Goal: Transaction & Acquisition: Purchase product/service

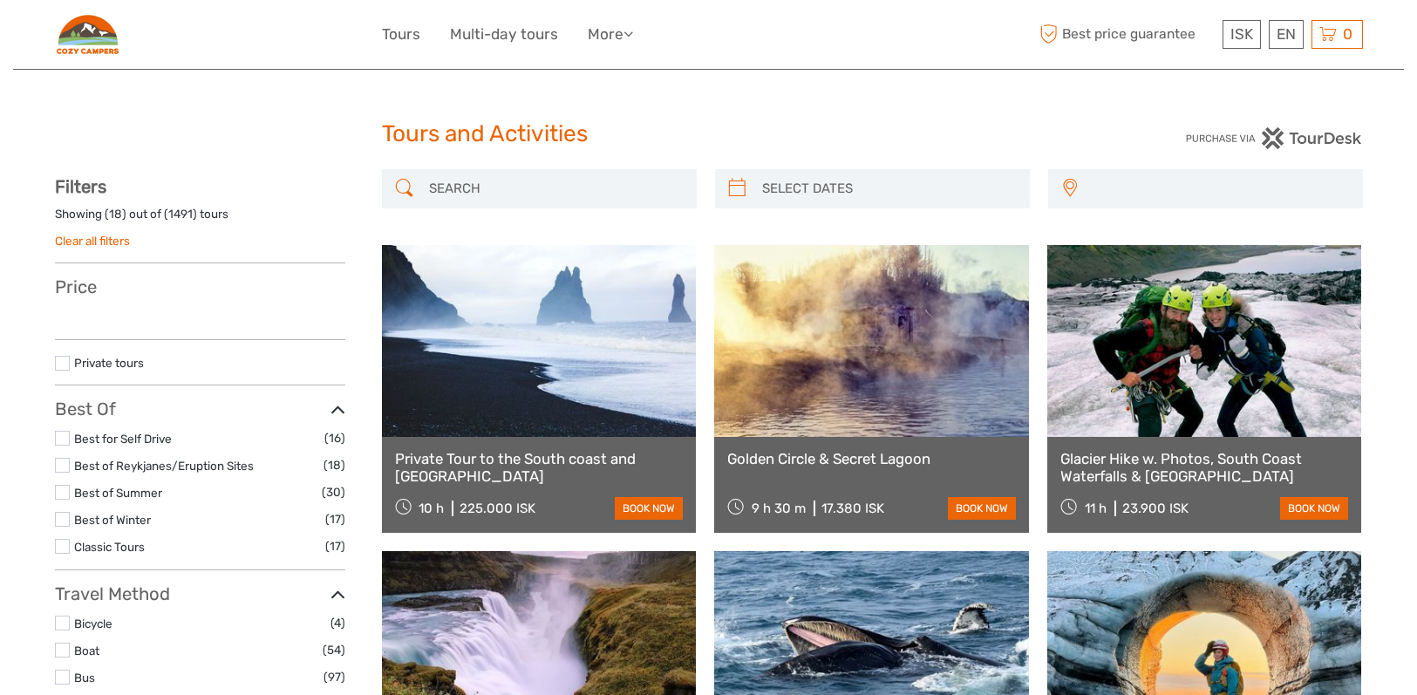
select select
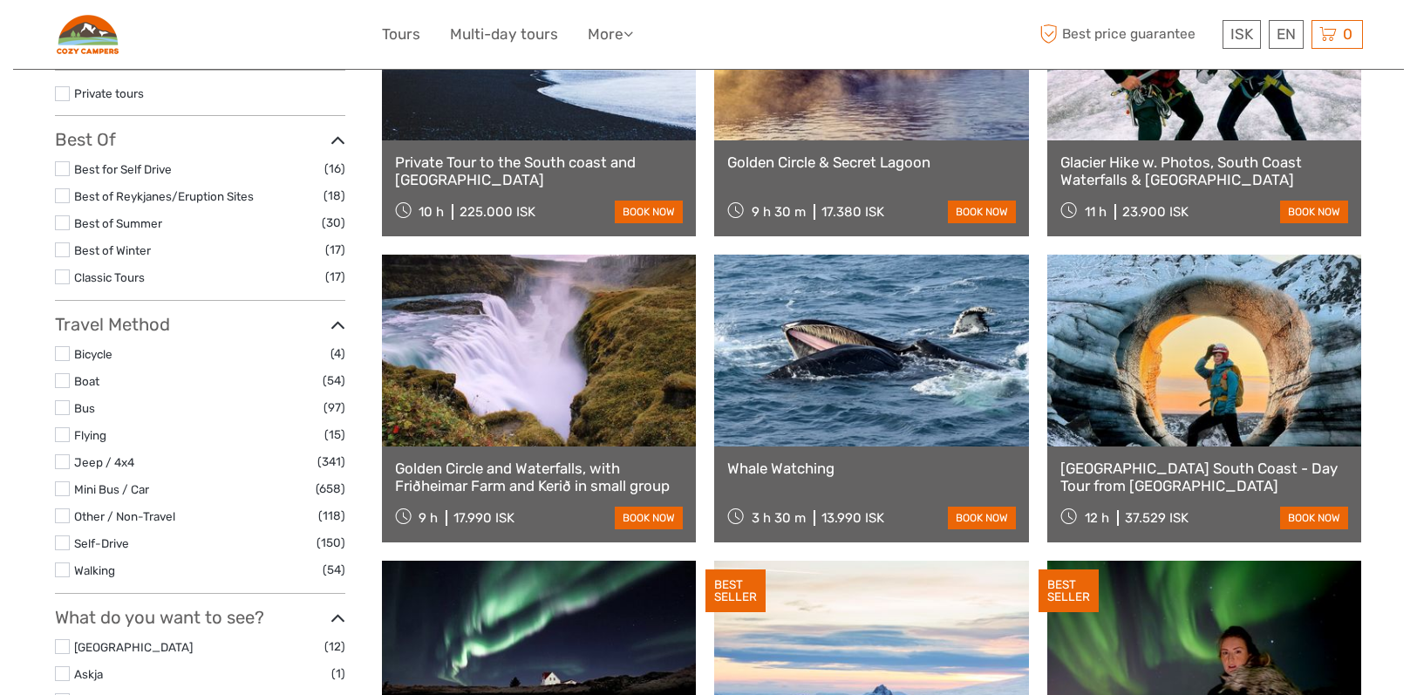
scroll to position [298, 0]
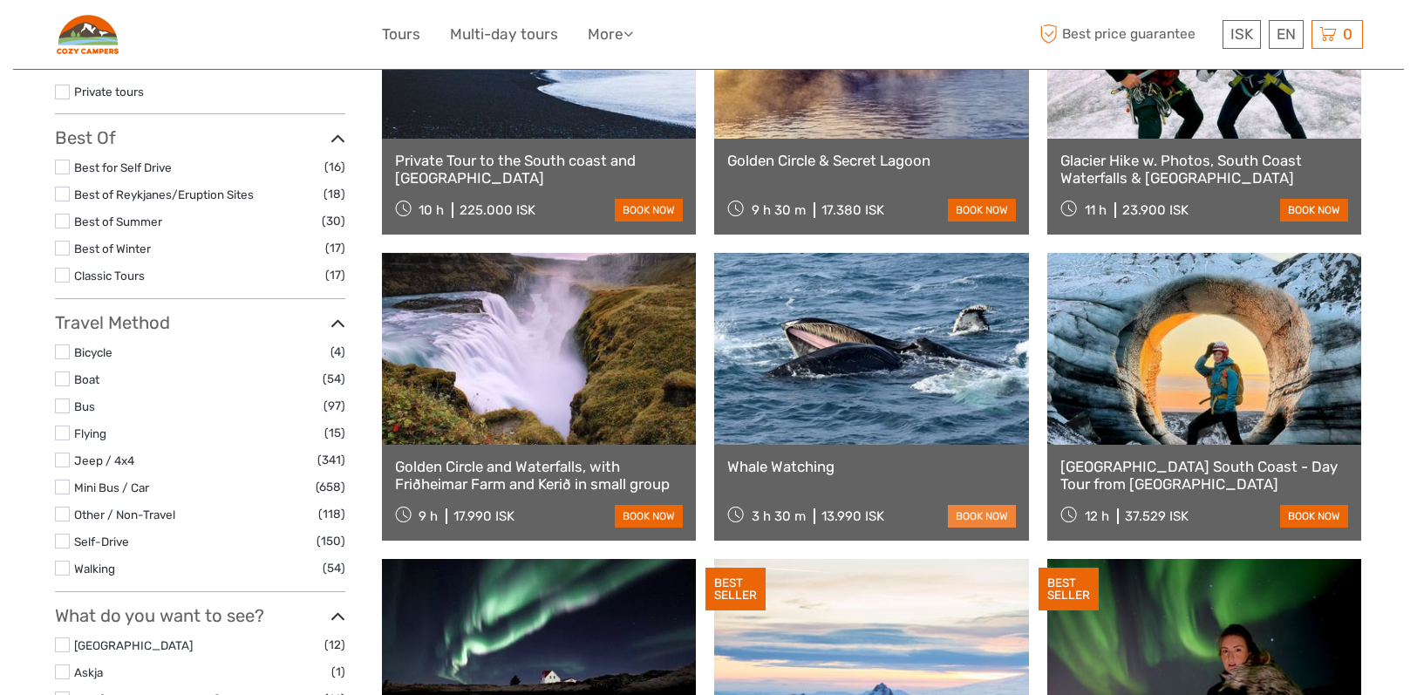
click at [991, 509] on link "book now" at bounding box center [982, 516] width 68 height 23
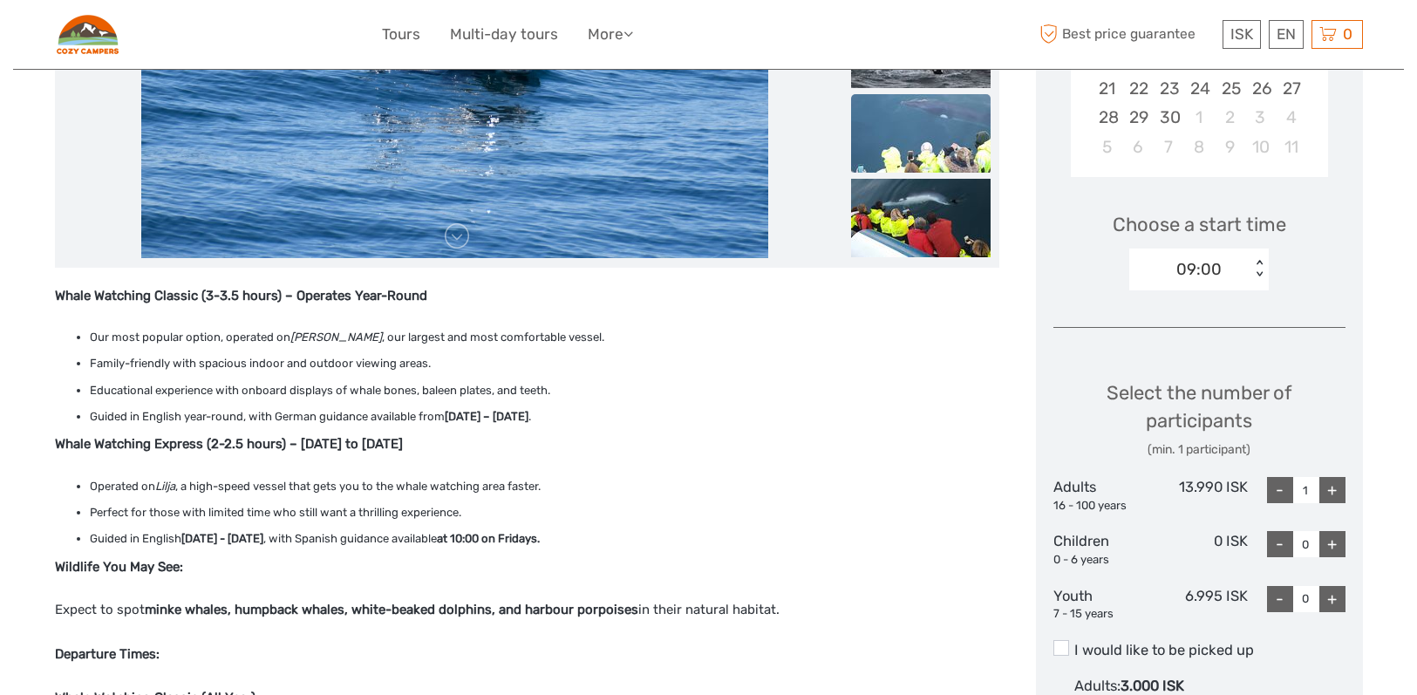
scroll to position [685, 0]
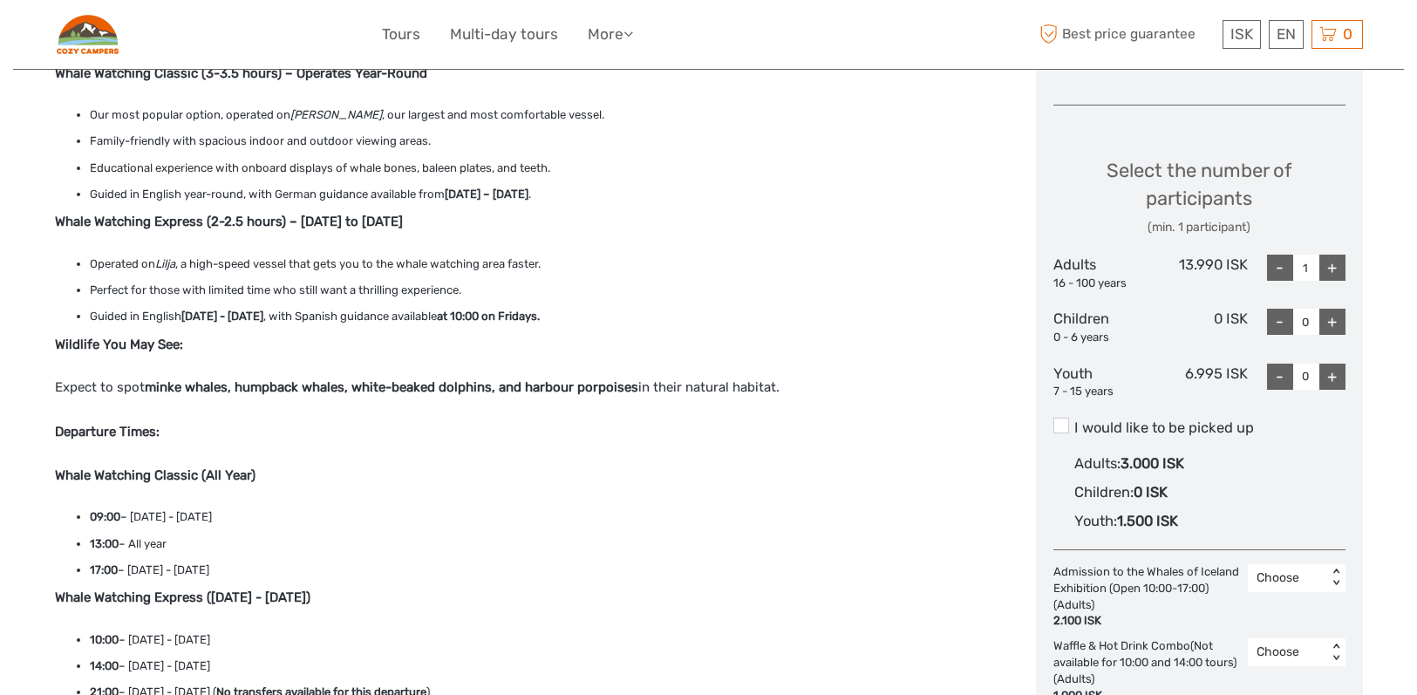
click at [1327, 270] on div "+" at bounding box center [1333, 268] width 26 height 26
type input "2"
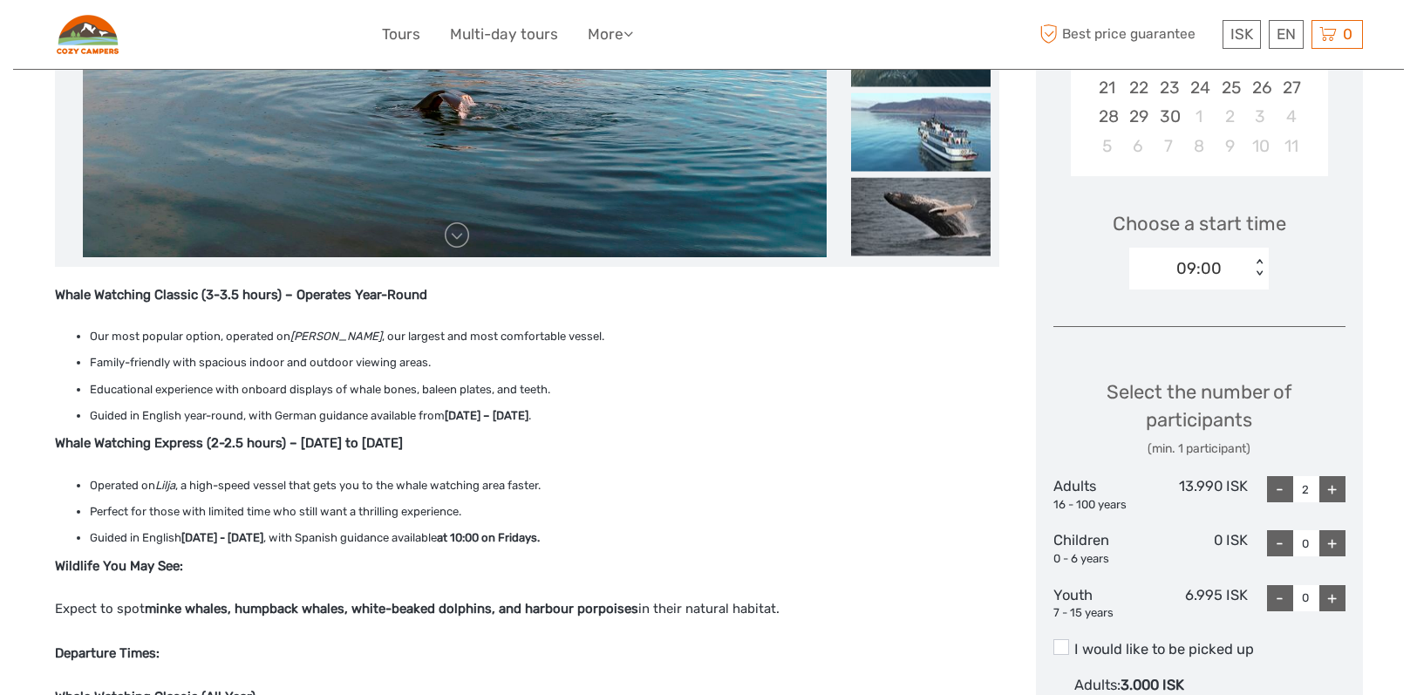
scroll to position [463, 0]
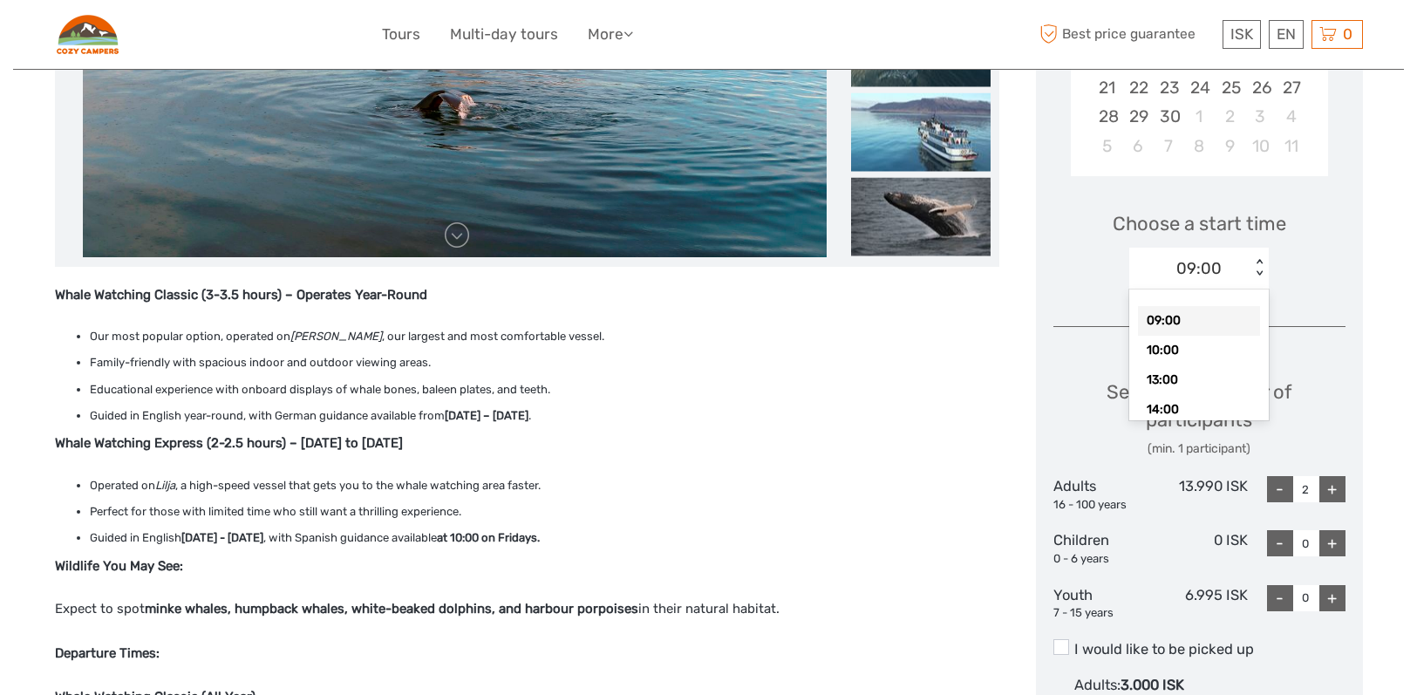
click at [1259, 277] on div "09:00 < >" at bounding box center [1200, 269] width 140 height 42
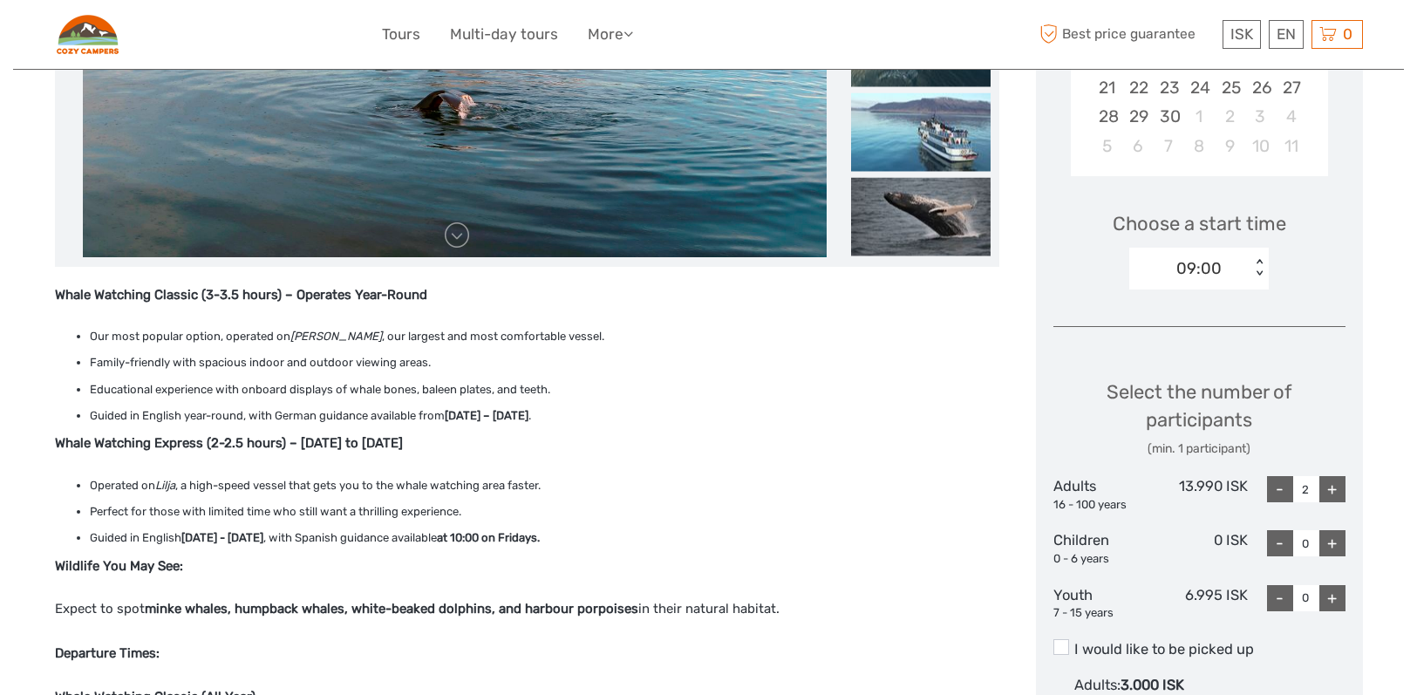
click at [1330, 295] on div "Choose Date of Travel Next Month September 2025 Su Mo Tu We Th Fr Sa 31 1 2 3 4…" at bounding box center [1199, 556] width 327 height 1451
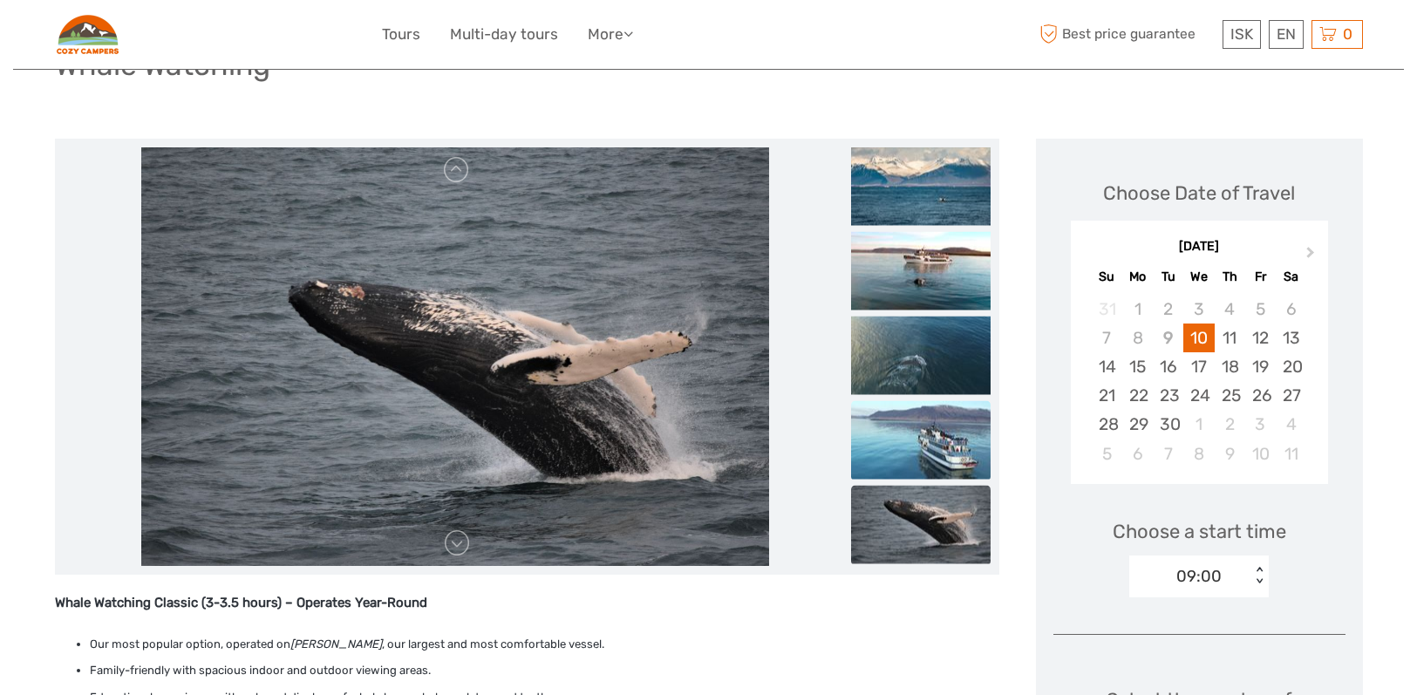
scroll to position [155, 0]
click at [918, 419] on img at bounding box center [921, 439] width 140 height 79
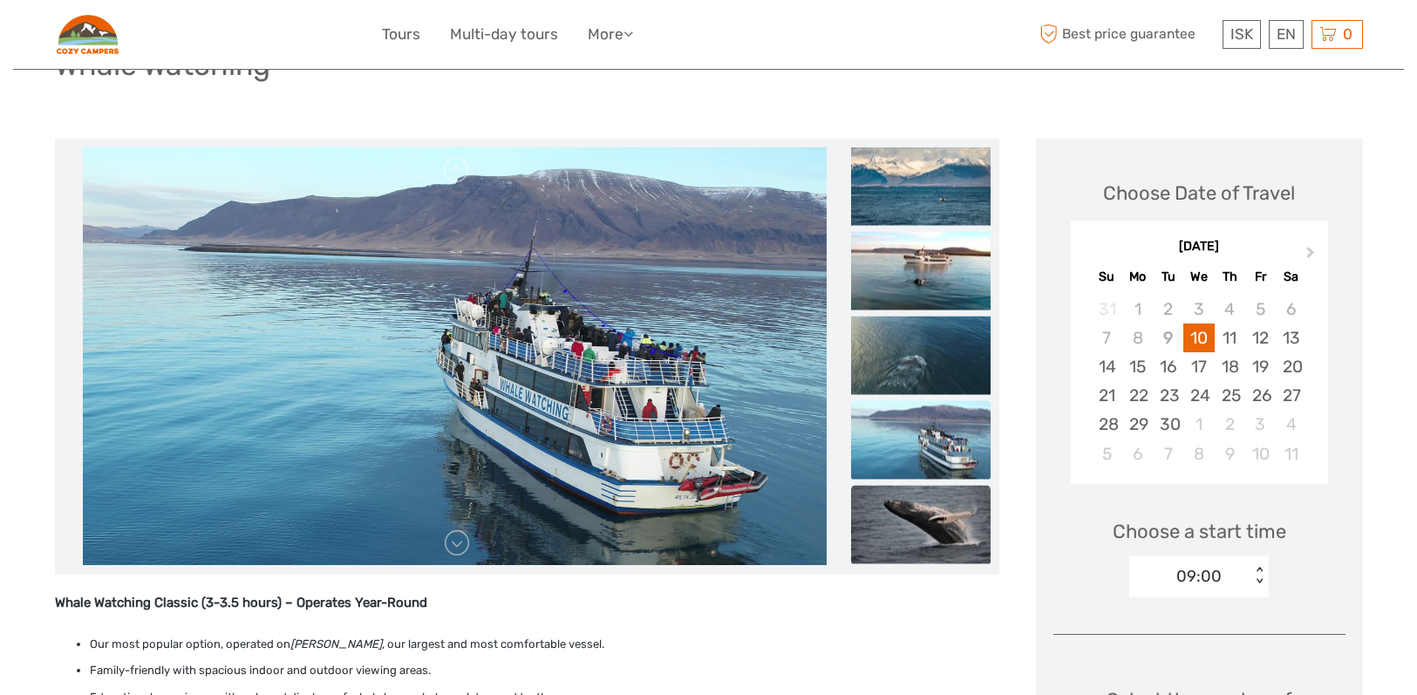
click at [910, 493] on img at bounding box center [921, 524] width 140 height 79
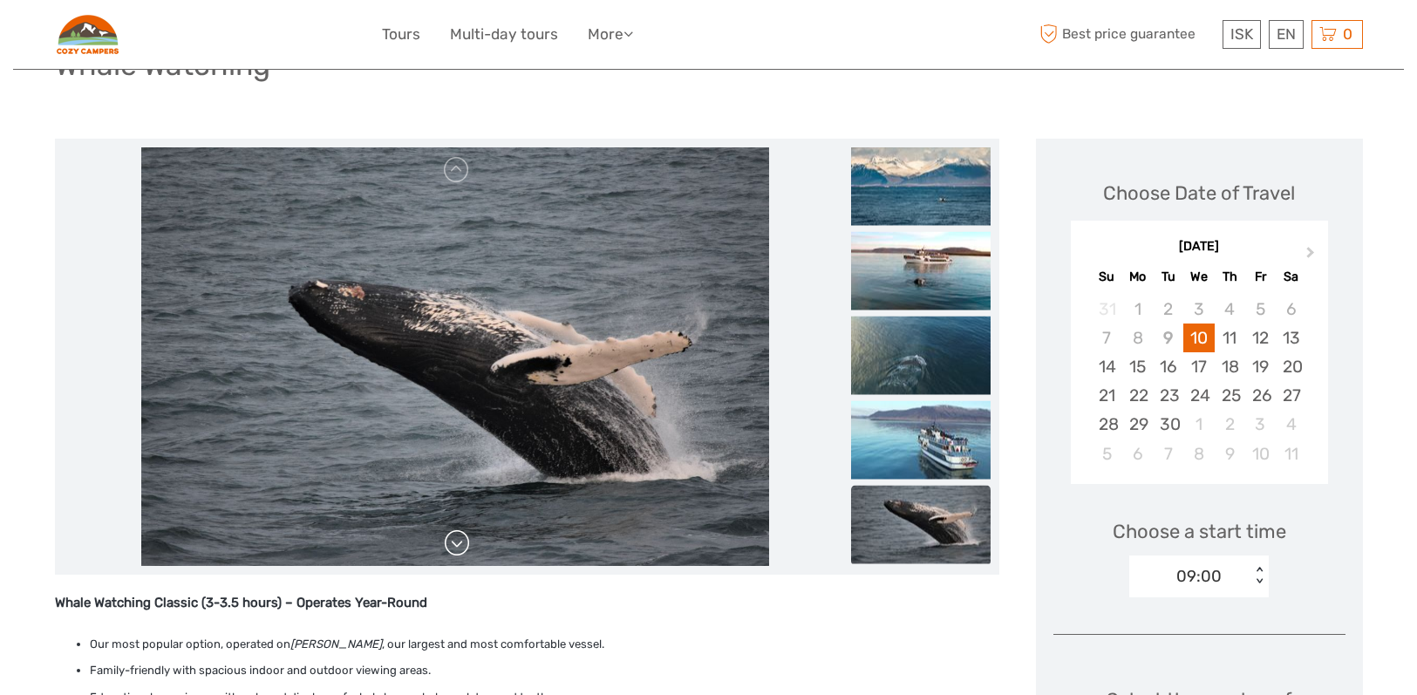
click at [457, 556] on link at bounding box center [457, 543] width 28 height 28
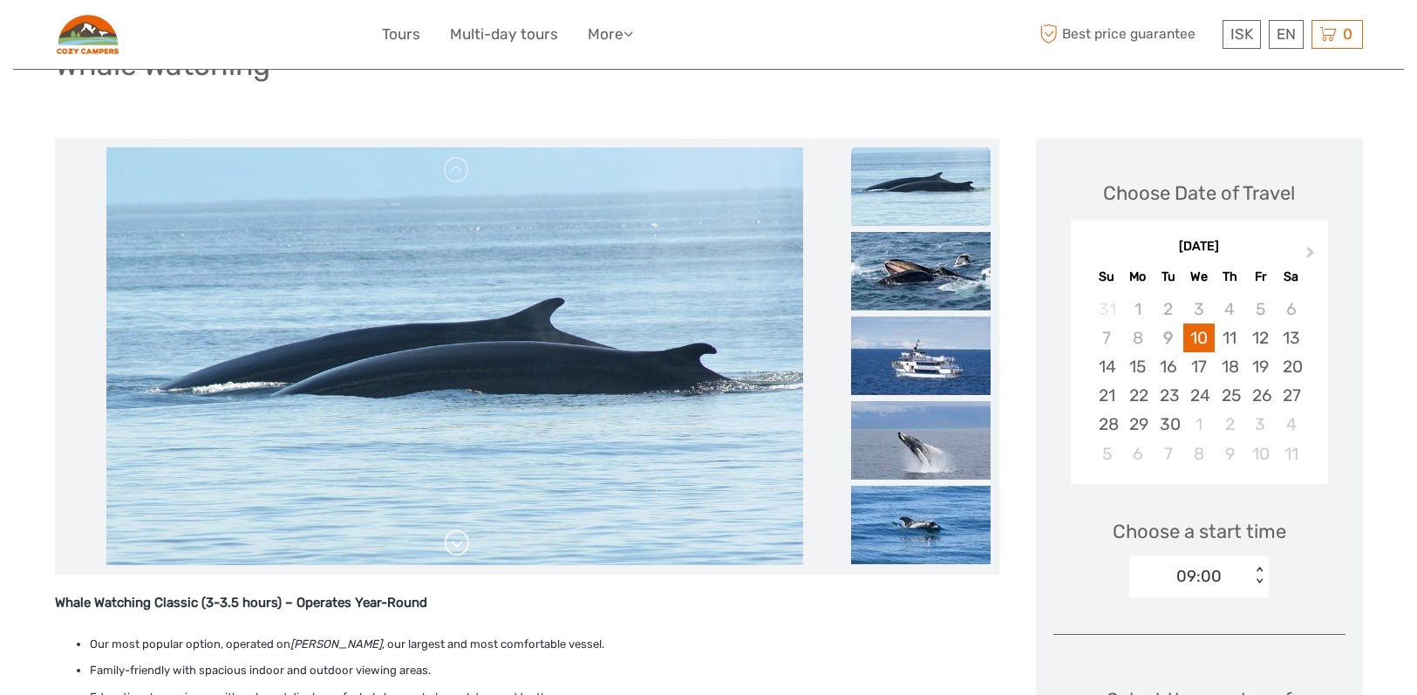
click at [457, 556] on link at bounding box center [457, 543] width 28 height 28
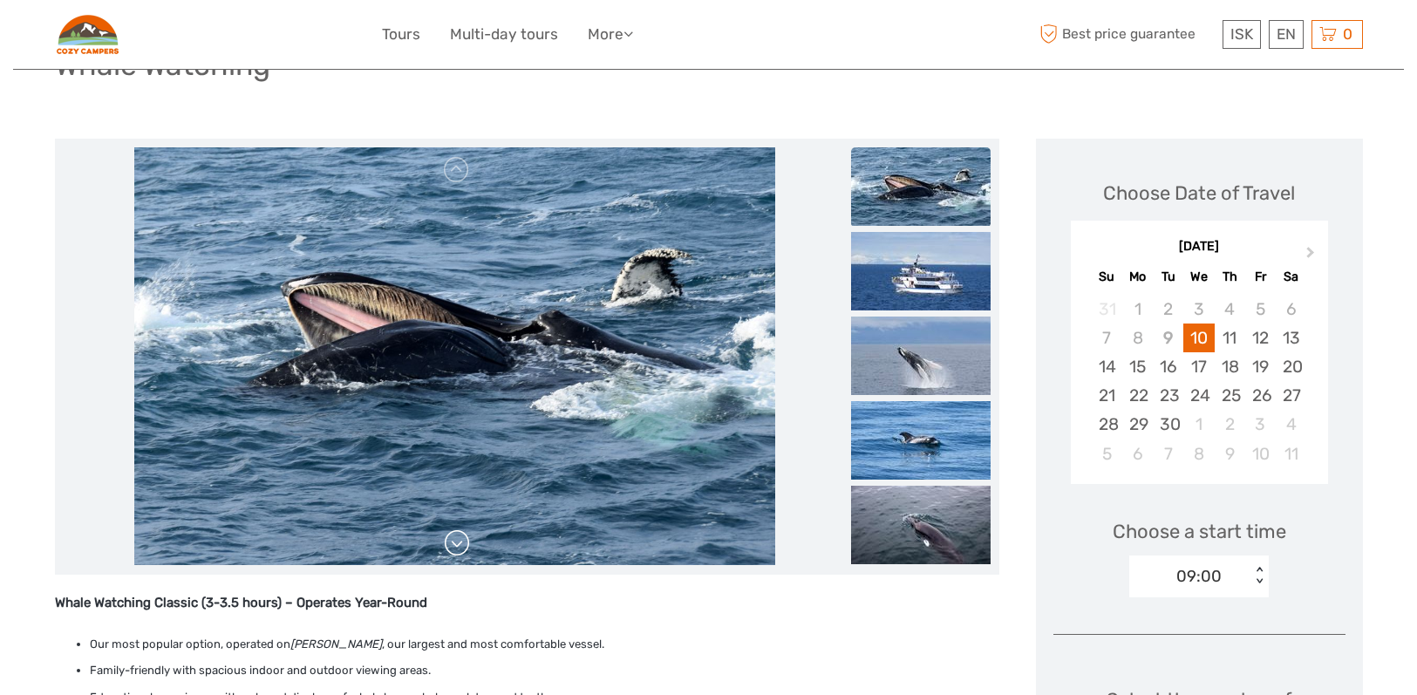
click at [457, 556] on link at bounding box center [457, 543] width 28 height 28
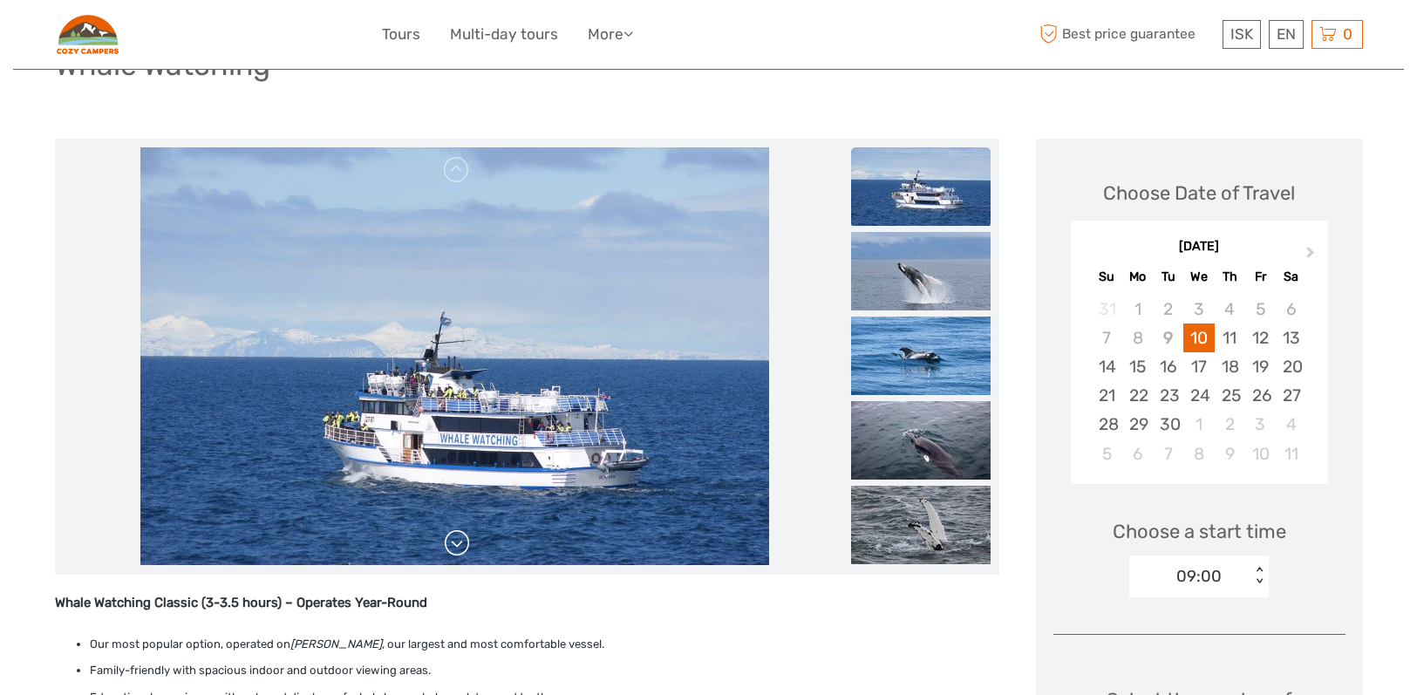
click at [457, 556] on link at bounding box center [457, 543] width 28 height 28
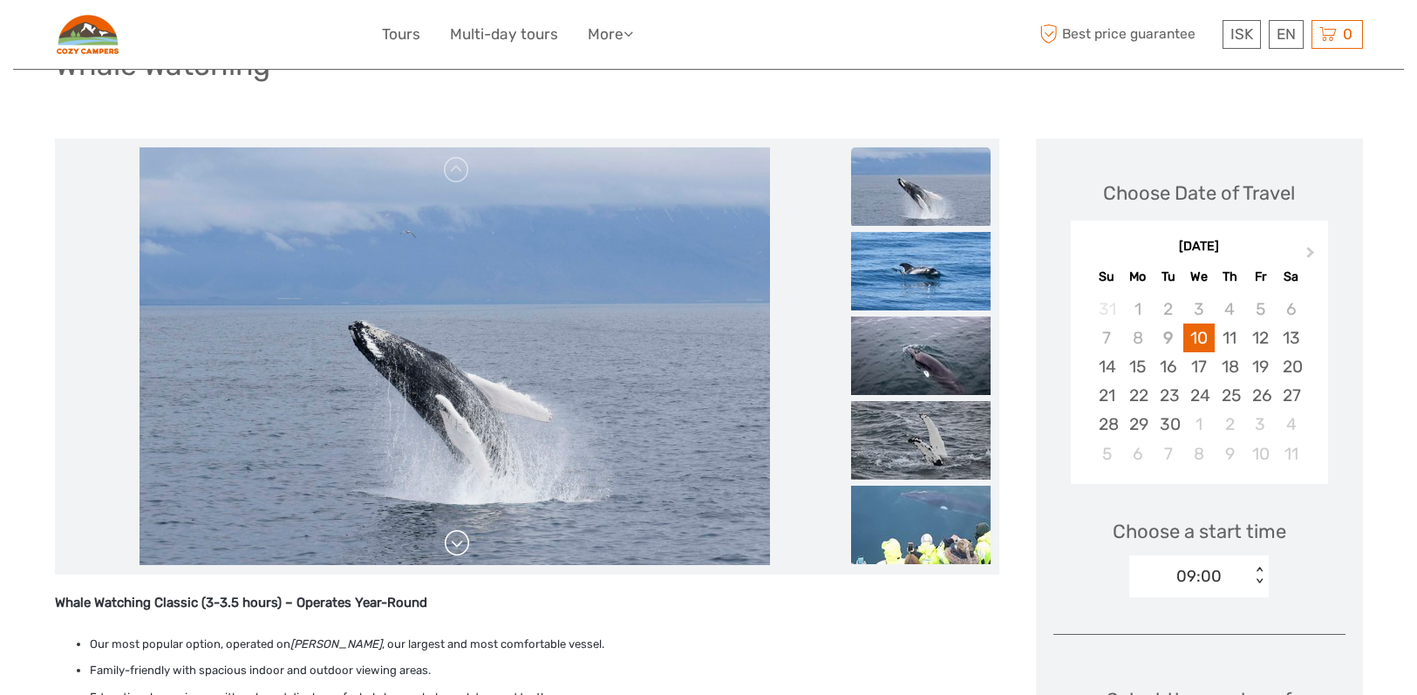
click at [456, 545] on link at bounding box center [457, 543] width 28 height 28
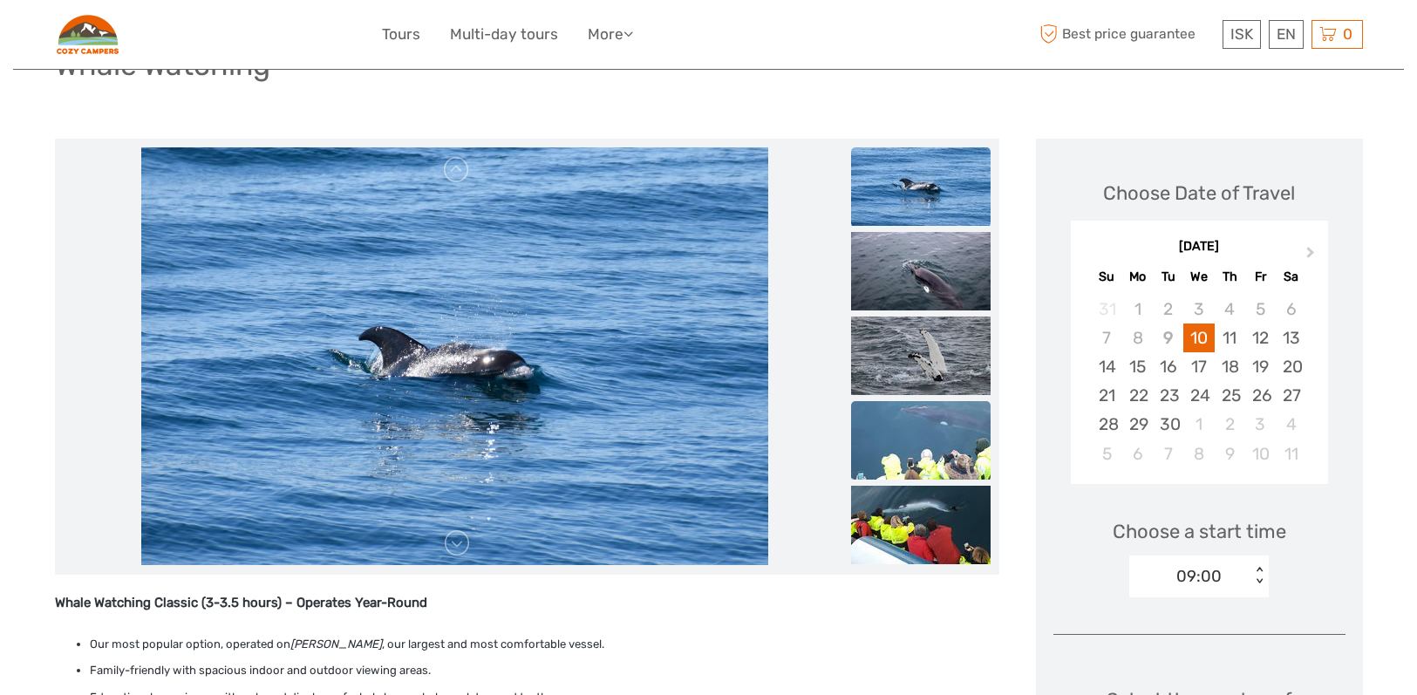
click at [939, 442] on img at bounding box center [921, 440] width 140 height 79
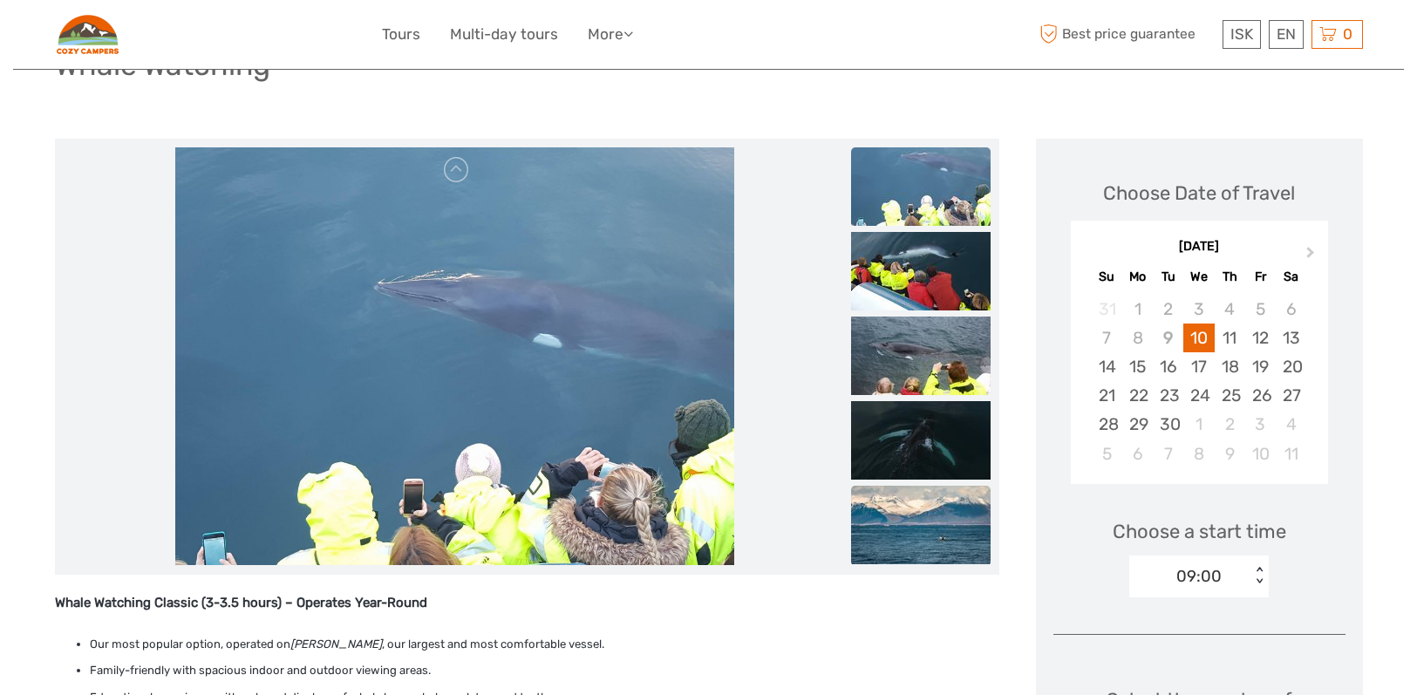
click at [953, 518] on img at bounding box center [921, 525] width 140 height 79
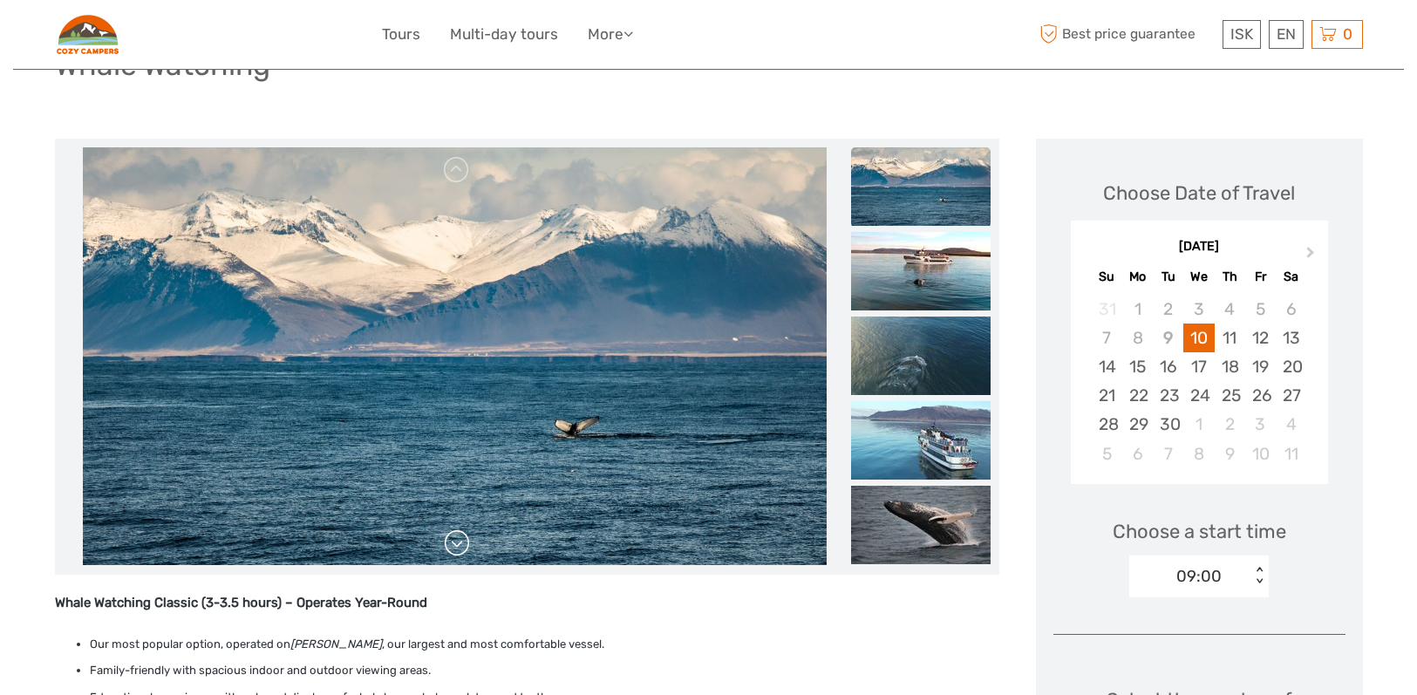
click at [448, 542] on link at bounding box center [457, 543] width 28 height 28
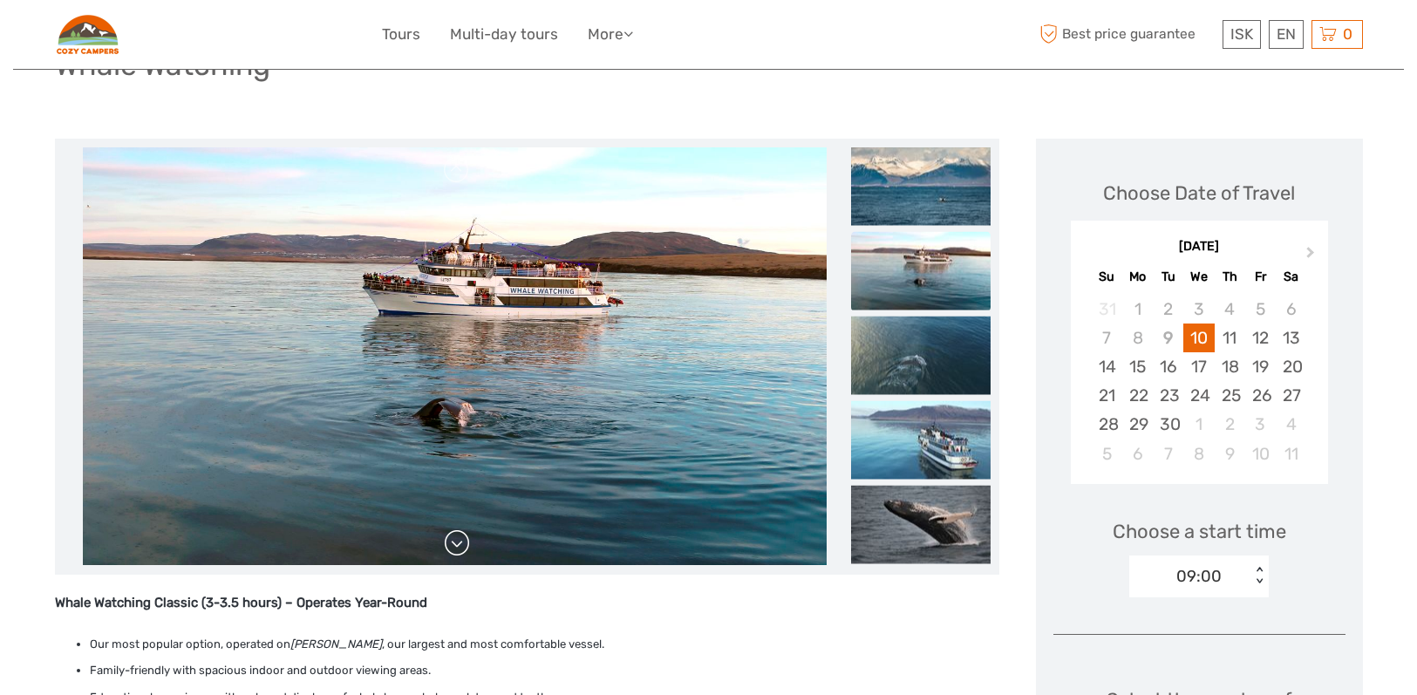
click at [450, 542] on link at bounding box center [457, 543] width 28 height 28
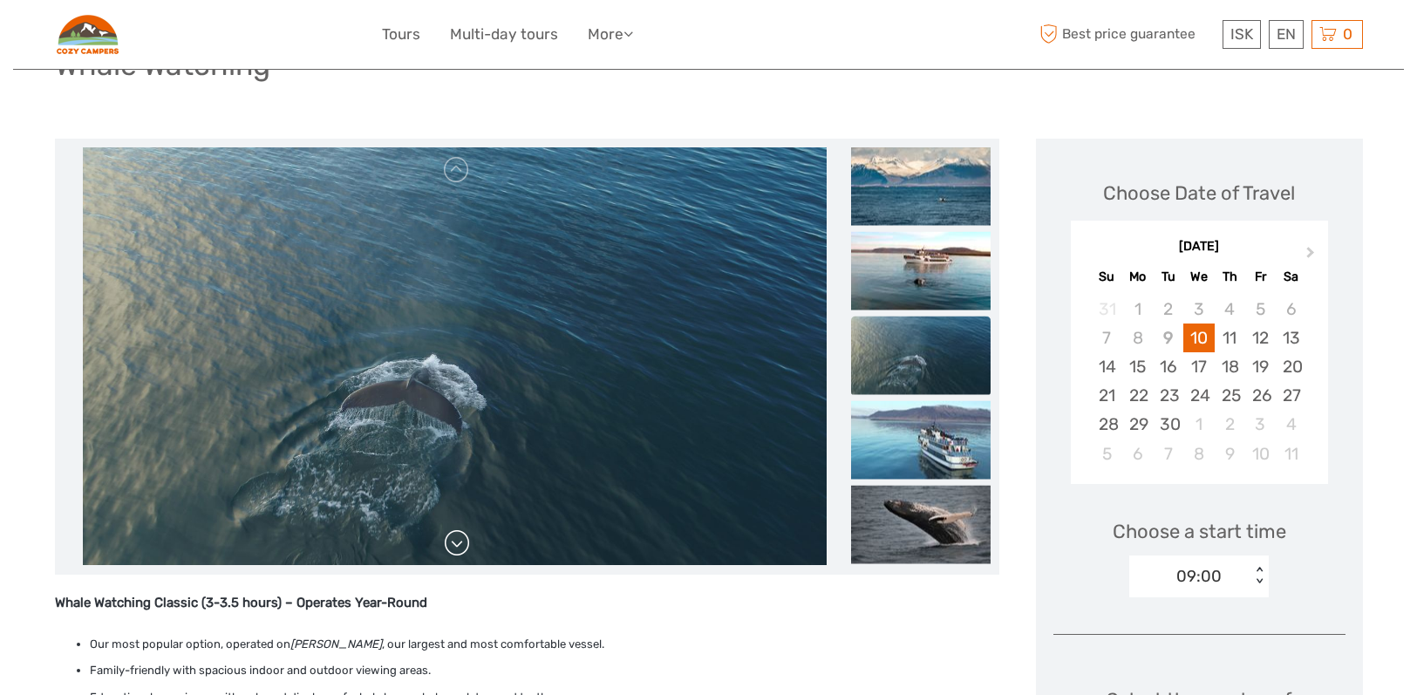
click at [450, 542] on link at bounding box center [457, 543] width 28 height 28
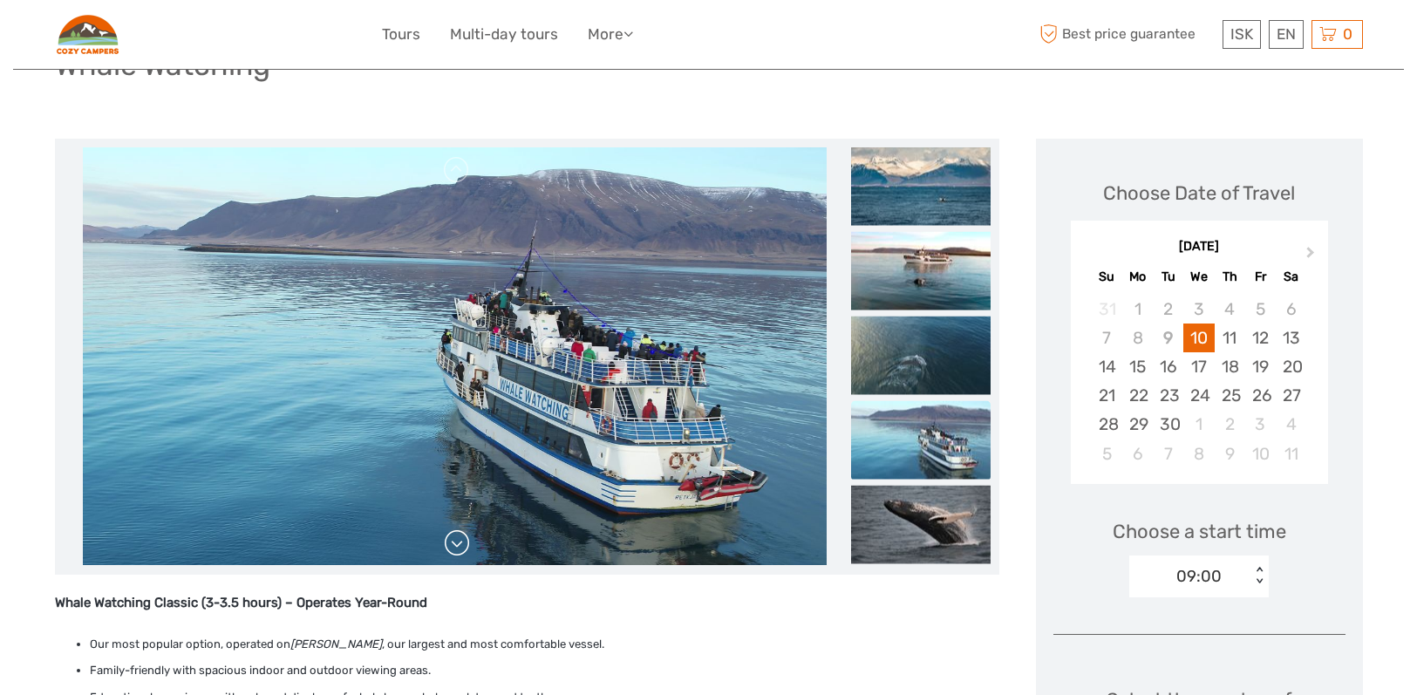
click at [450, 542] on link at bounding box center [457, 543] width 28 height 28
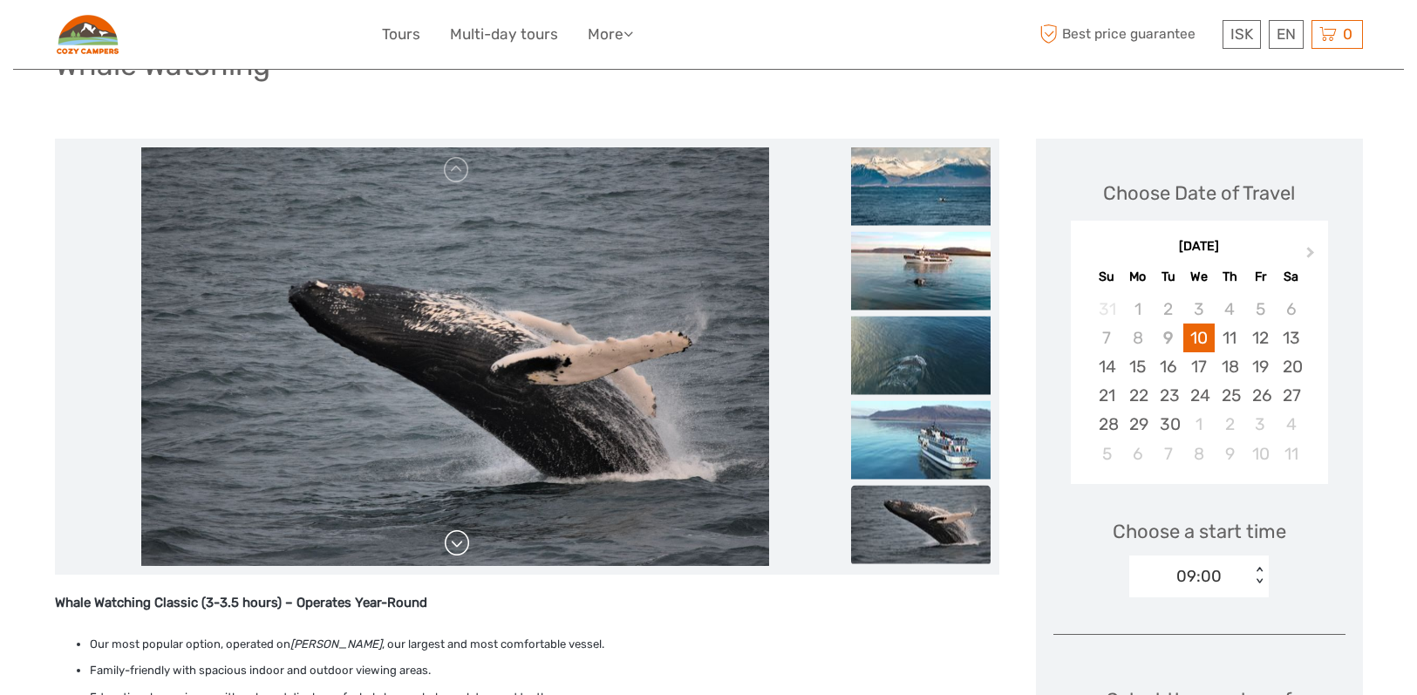
click at [450, 542] on link at bounding box center [457, 543] width 28 height 28
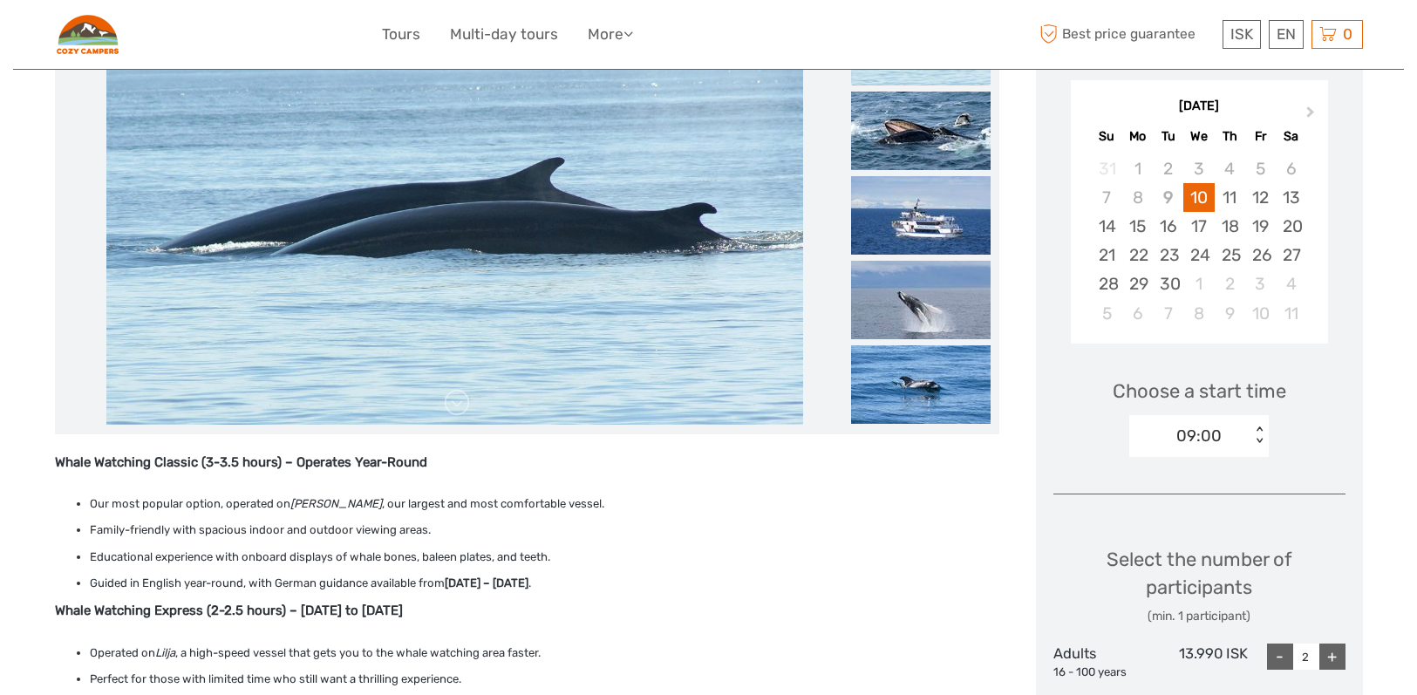
scroll to position [297, 0]
click at [1232, 191] on div "11" at bounding box center [1230, 196] width 31 height 29
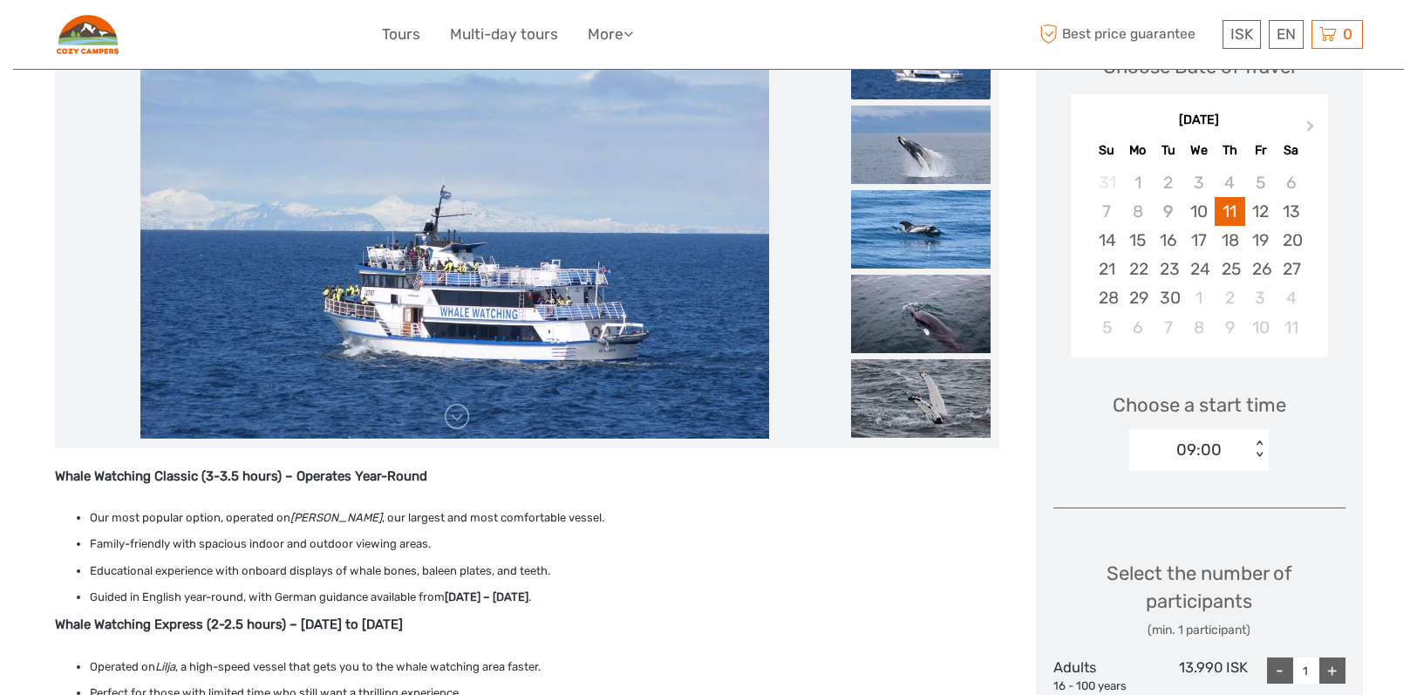
scroll to position [266, 0]
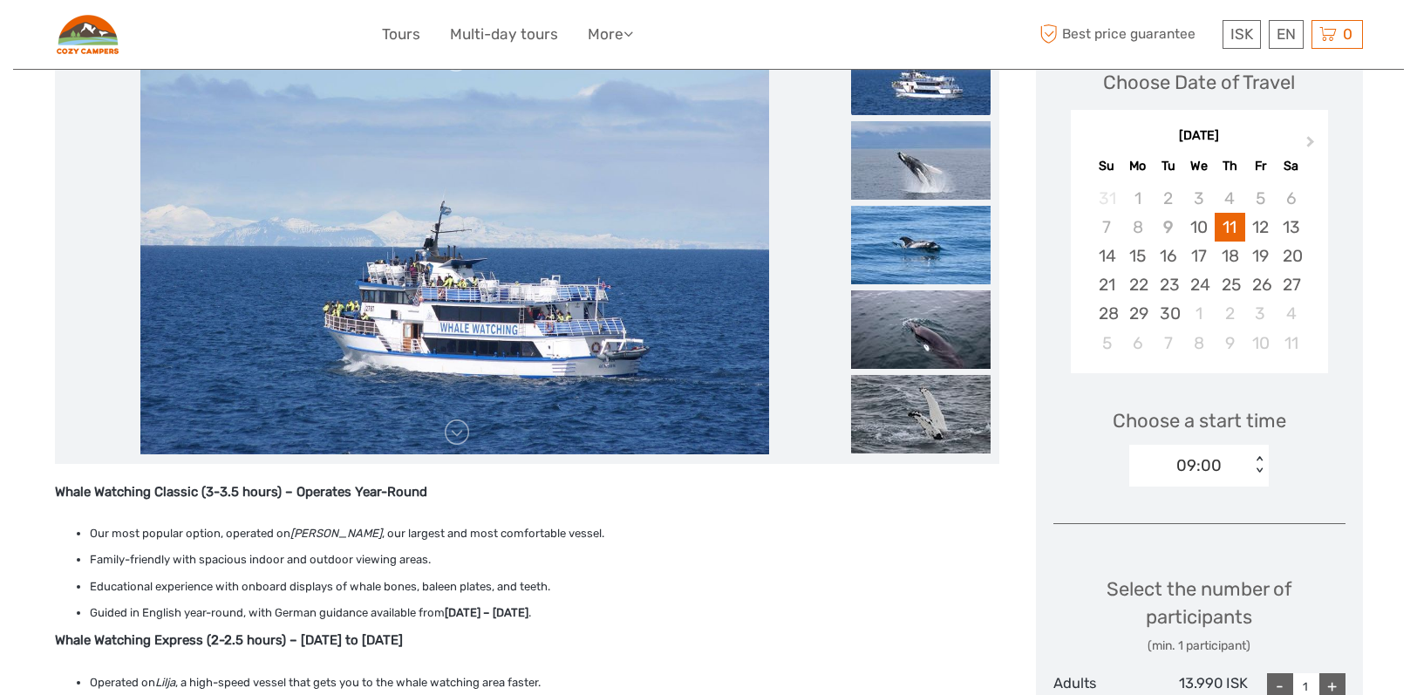
click at [1256, 448] on div "09:00 < >" at bounding box center [1200, 466] width 140 height 42
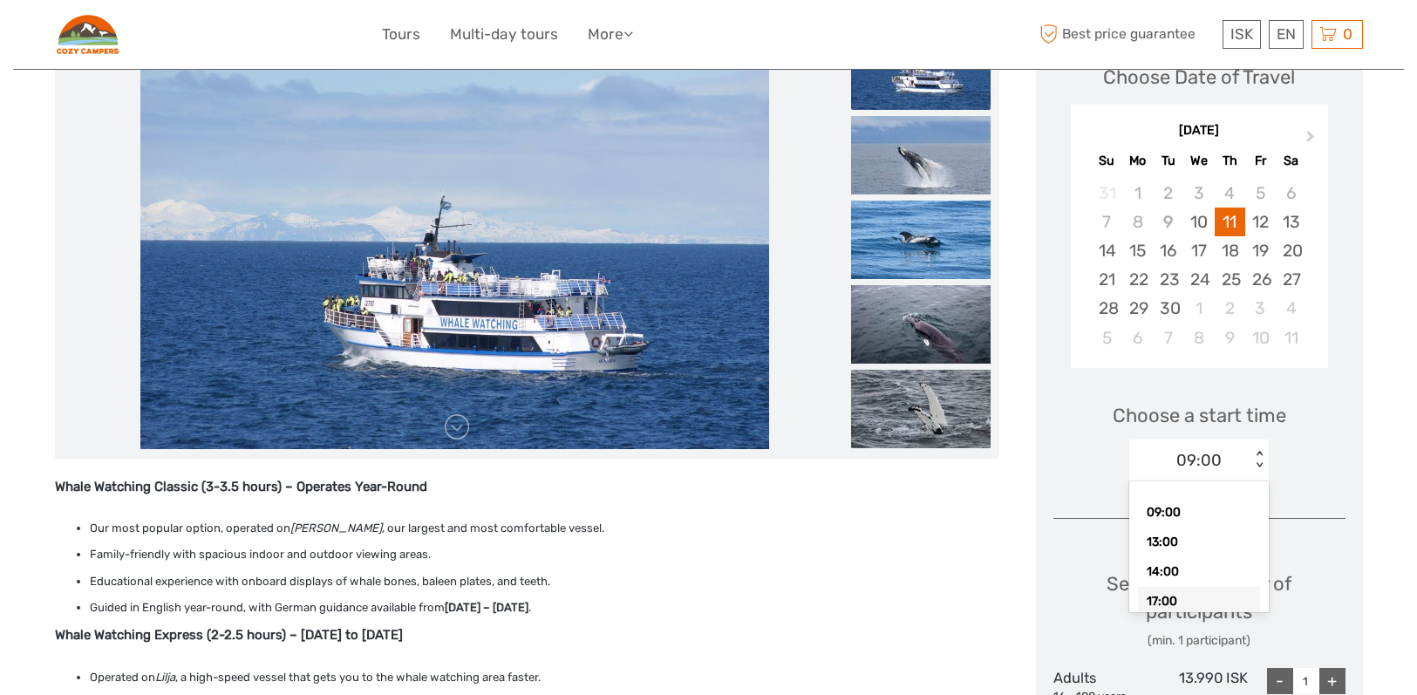
scroll to position [272, 0]
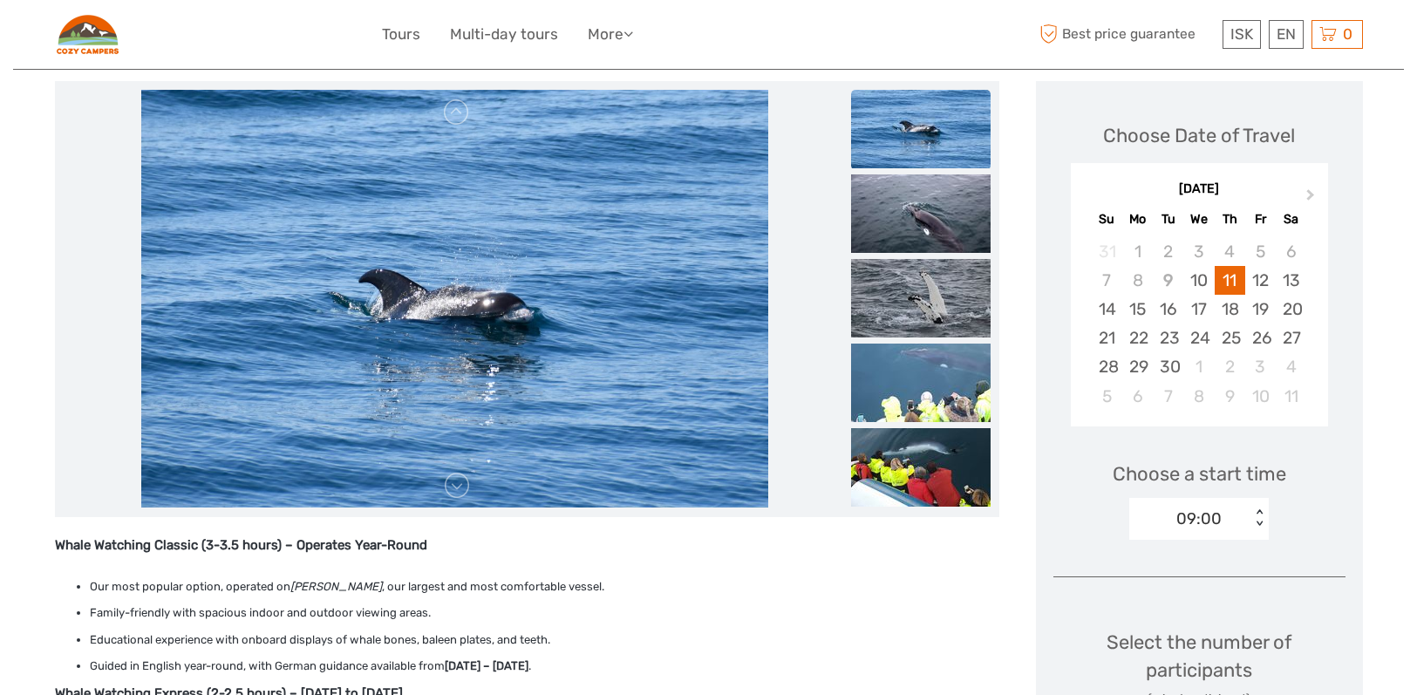
scroll to position [204, 0]
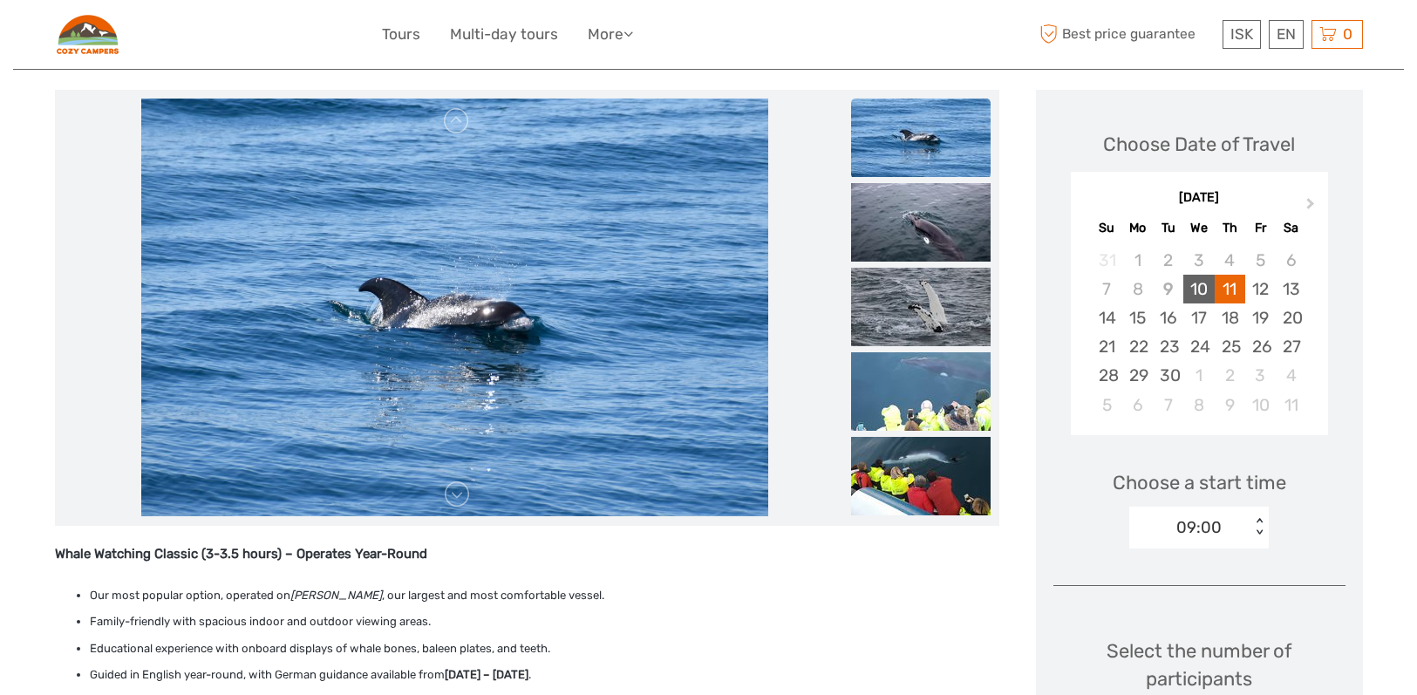
click at [1206, 280] on div "10" at bounding box center [1199, 289] width 31 height 29
click at [1251, 524] on div "09:00 < >" at bounding box center [1200, 528] width 140 height 42
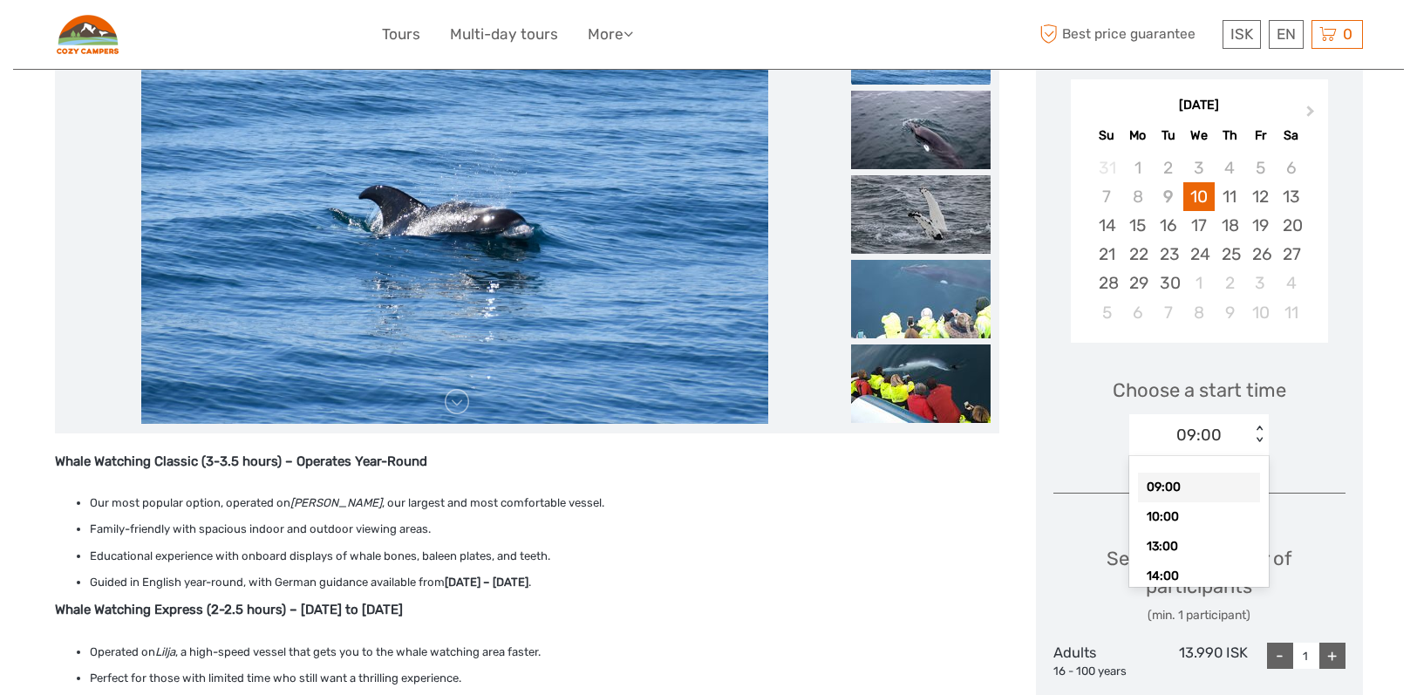
scroll to position [311, 0]
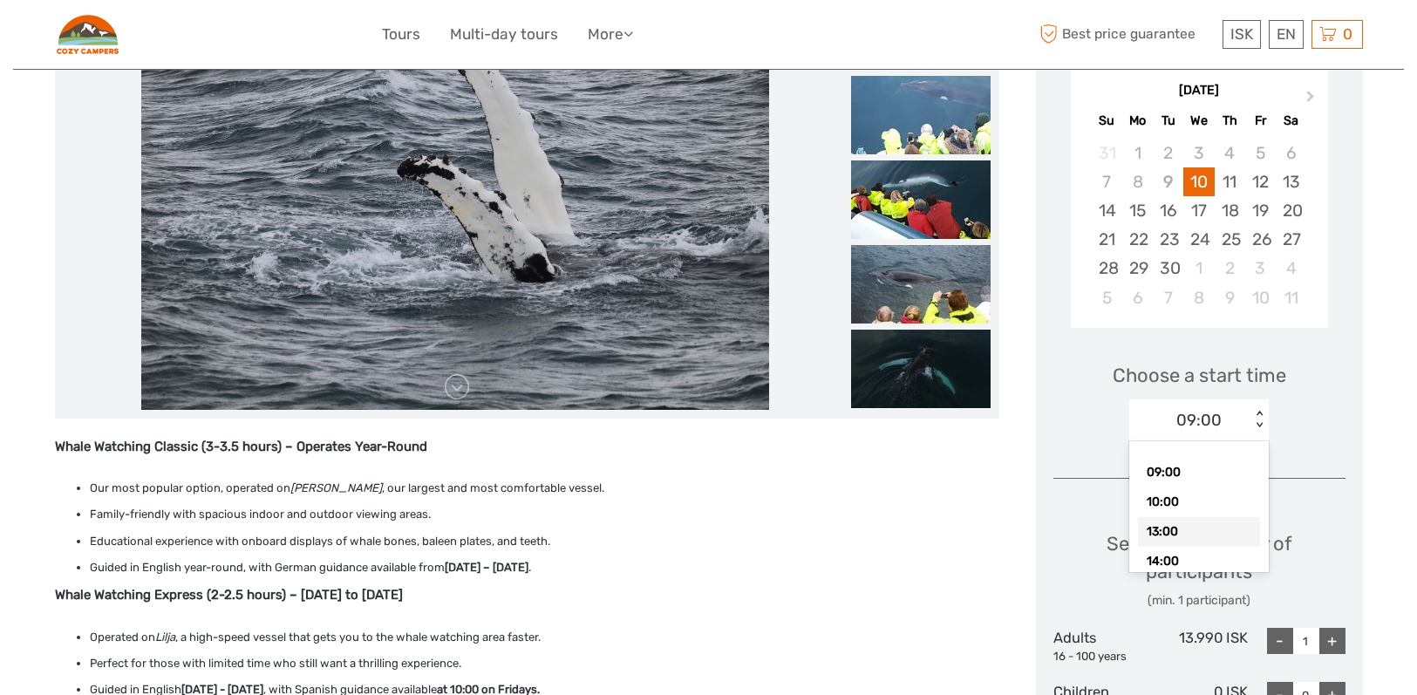
click at [1178, 536] on div "13:00" at bounding box center [1199, 532] width 122 height 30
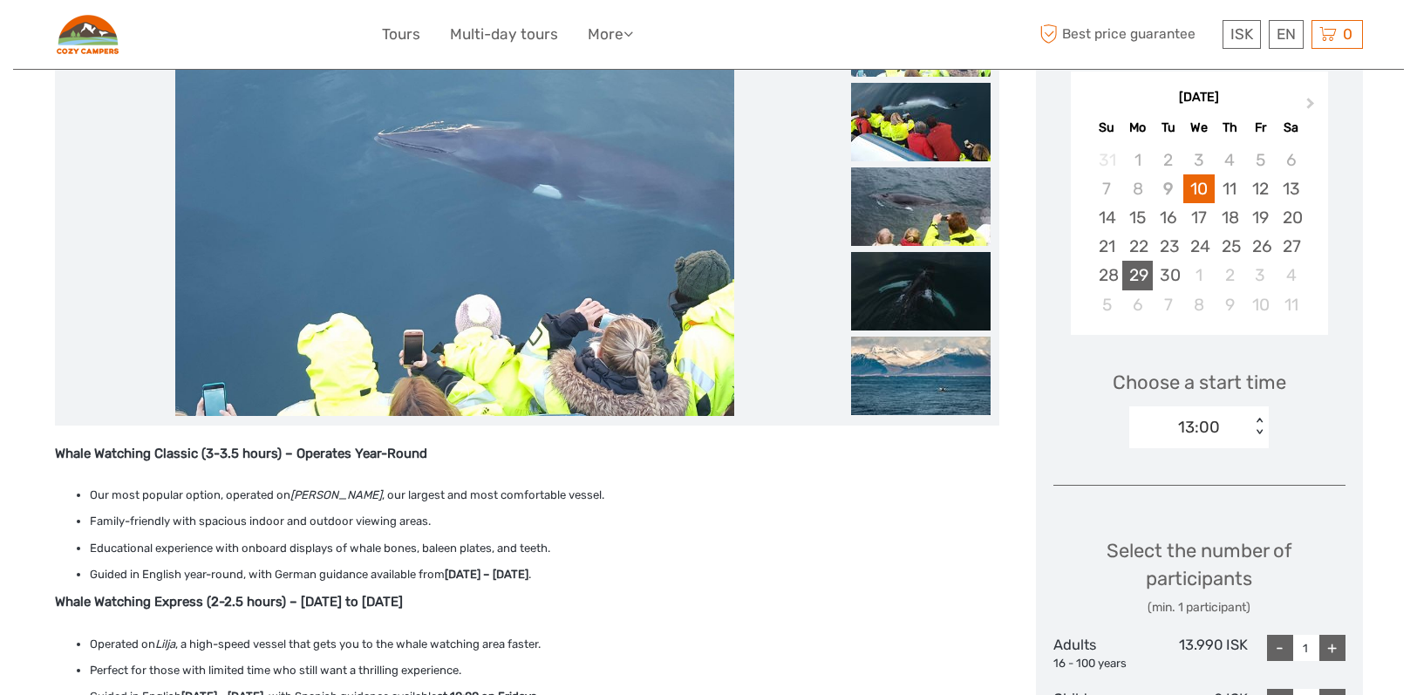
scroll to position [305, 0]
click at [1234, 182] on div "11" at bounding box center [1230, 188] width 31 height 29
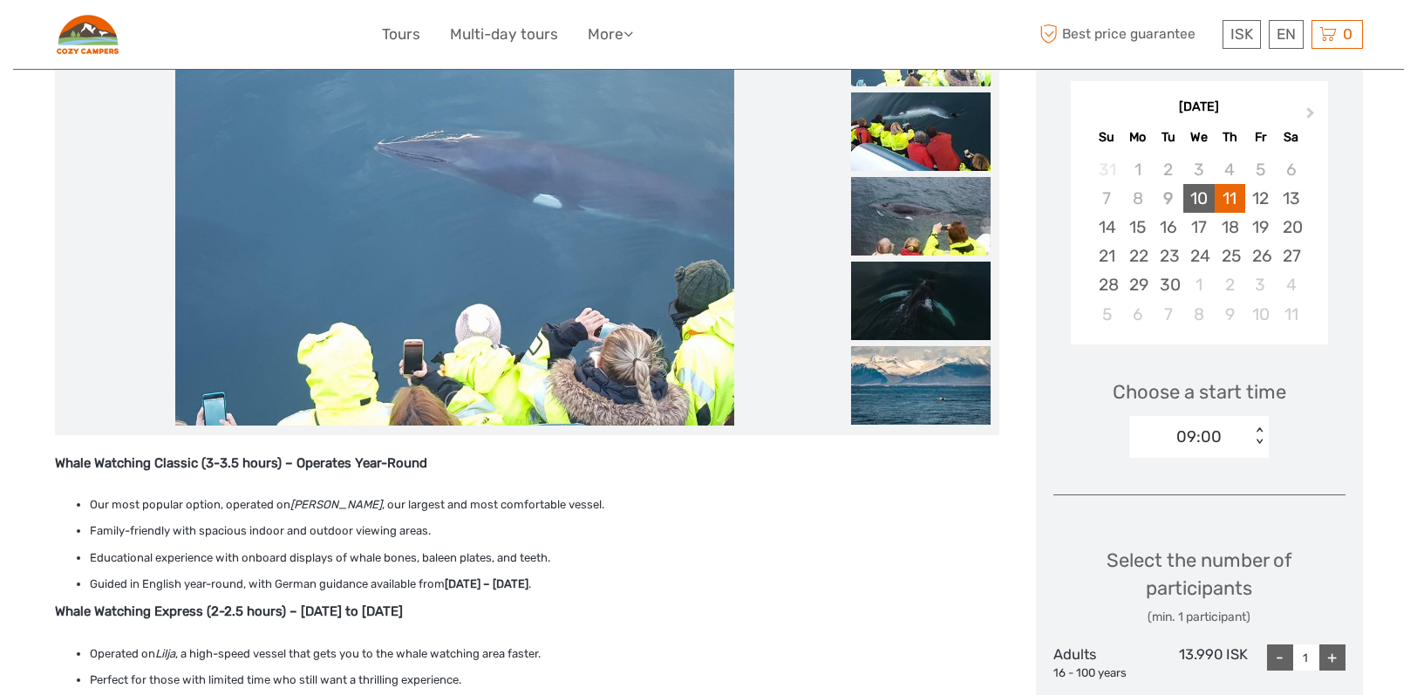
click at [1203, 196] on div "10" at bounding box center [1199, 198] width 31 height 29
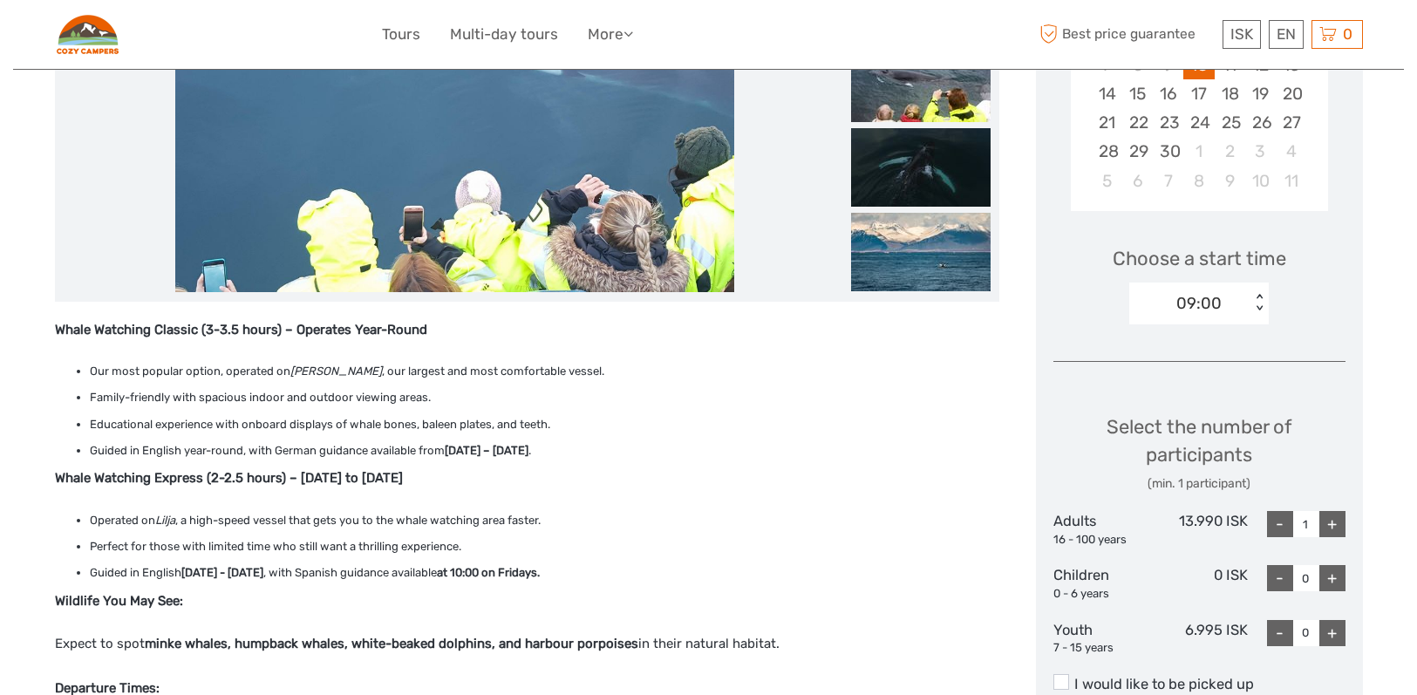
click at [1244, 297] on div "09:00" at bounding box center [1190, 303] width 121 height 26
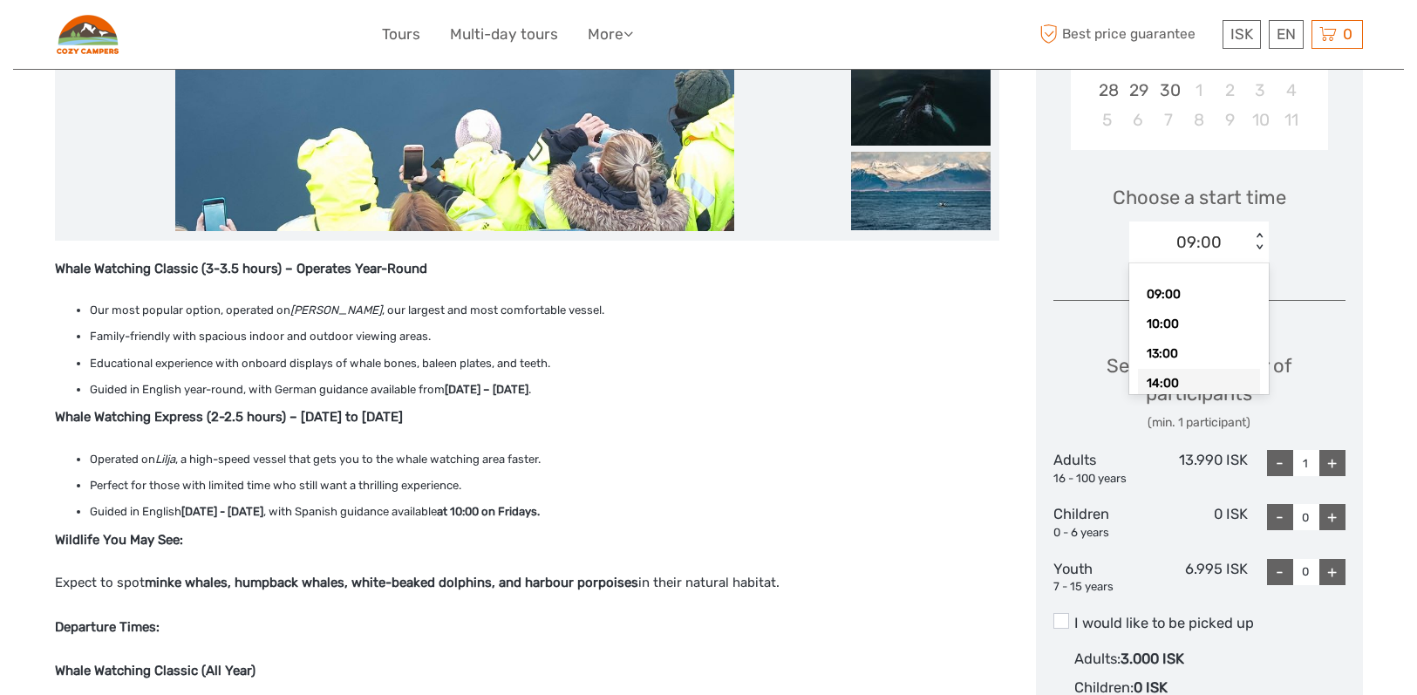
scroll to position [587, 0]
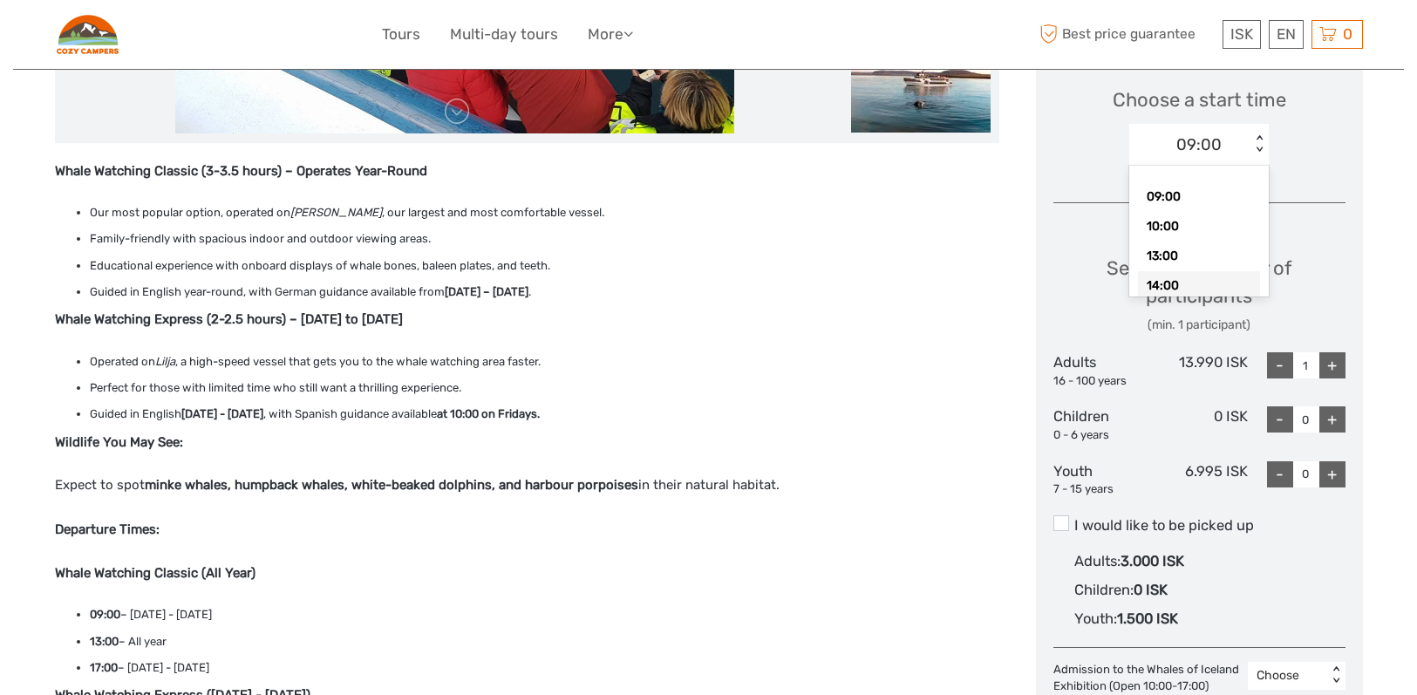
click at [1167, 292] on div "14:00" at bounding box center [1199, 286] width 122 height 30
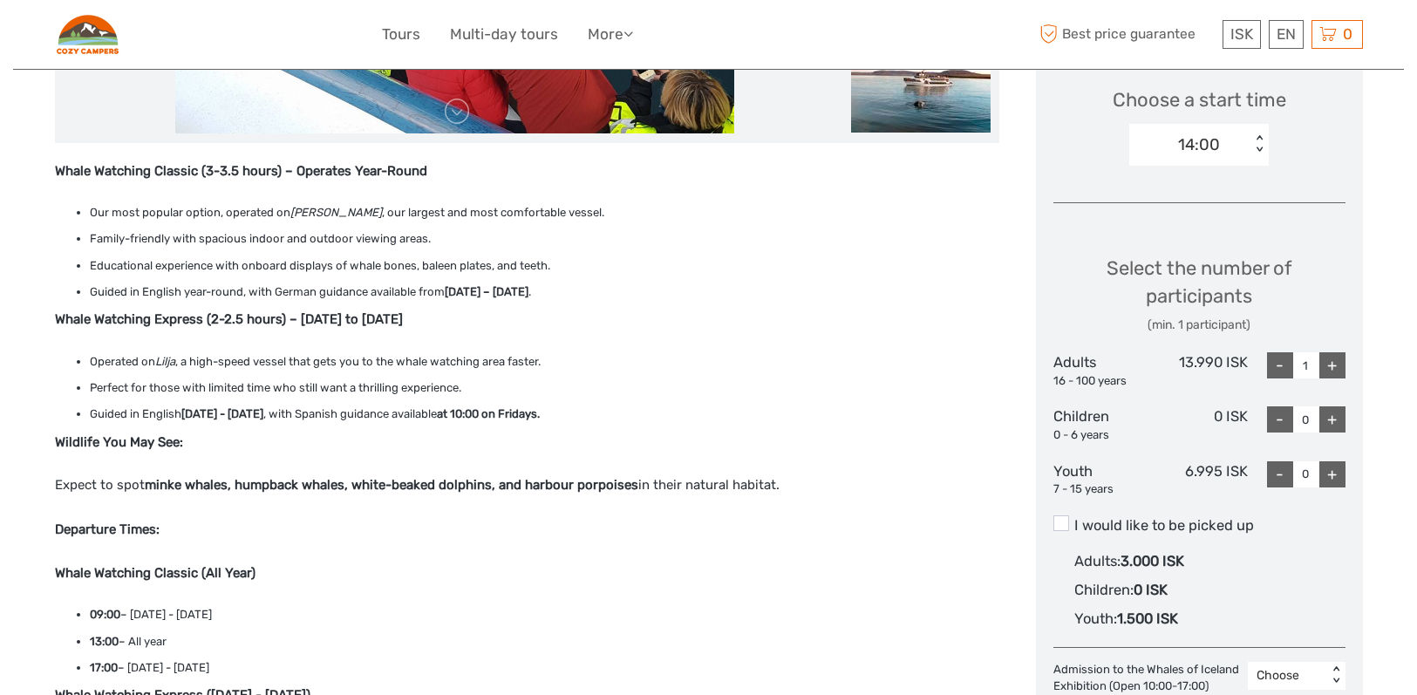
click at [1247, 150] on div "14:00" at bounding box center [1190, 145] width 121 height 26
click at [1294, 246] on div "Select the number of participants (min. 1 participant) Adults 16 - 100 years 13…" at bounding box center [1200, 369] width 292 height 277
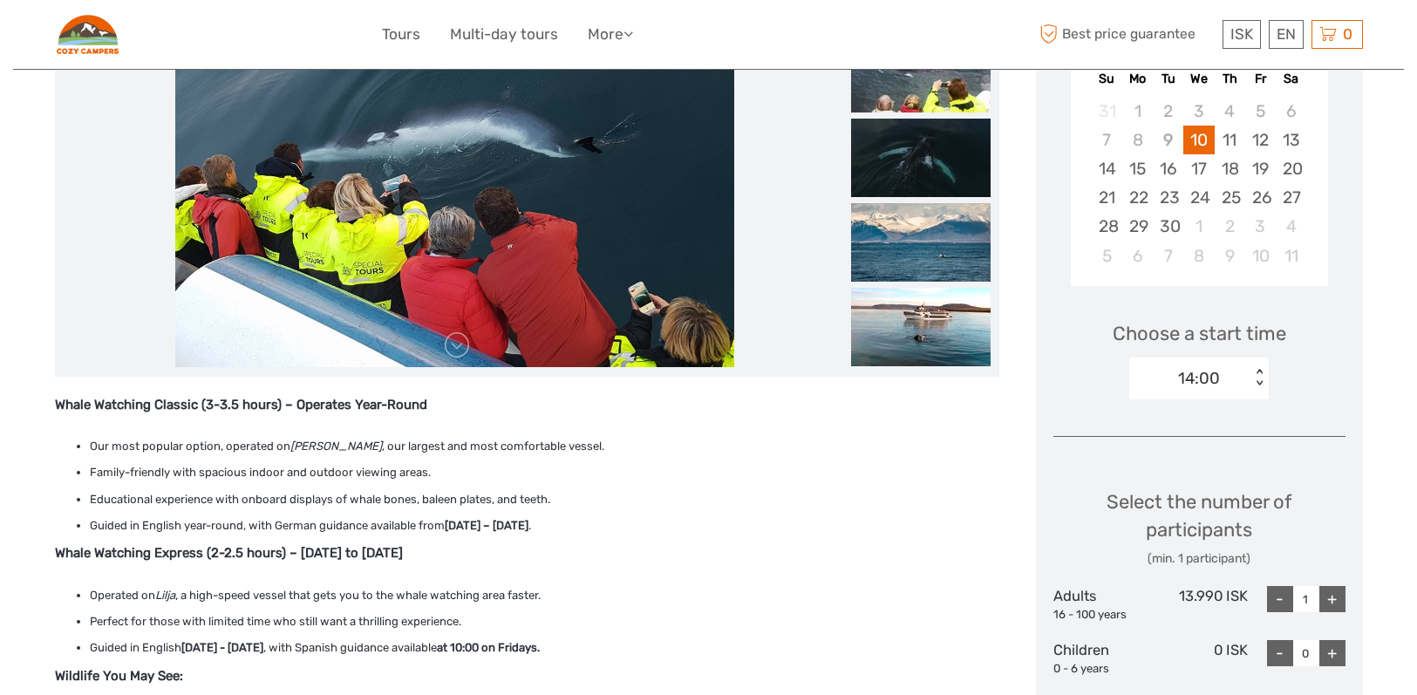
scroll to position [237, 0]
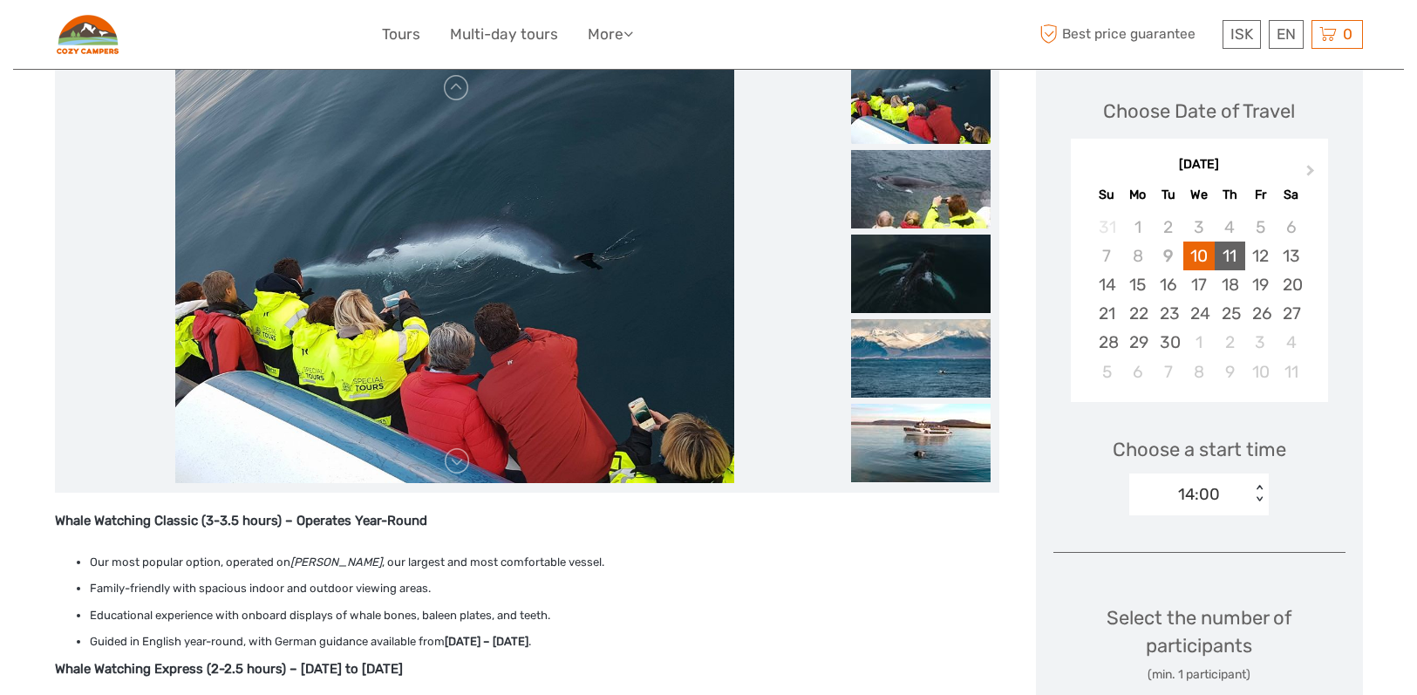
click at [1239, 256] on div "11" at bounding box center [1230, 256] width 31 height 29
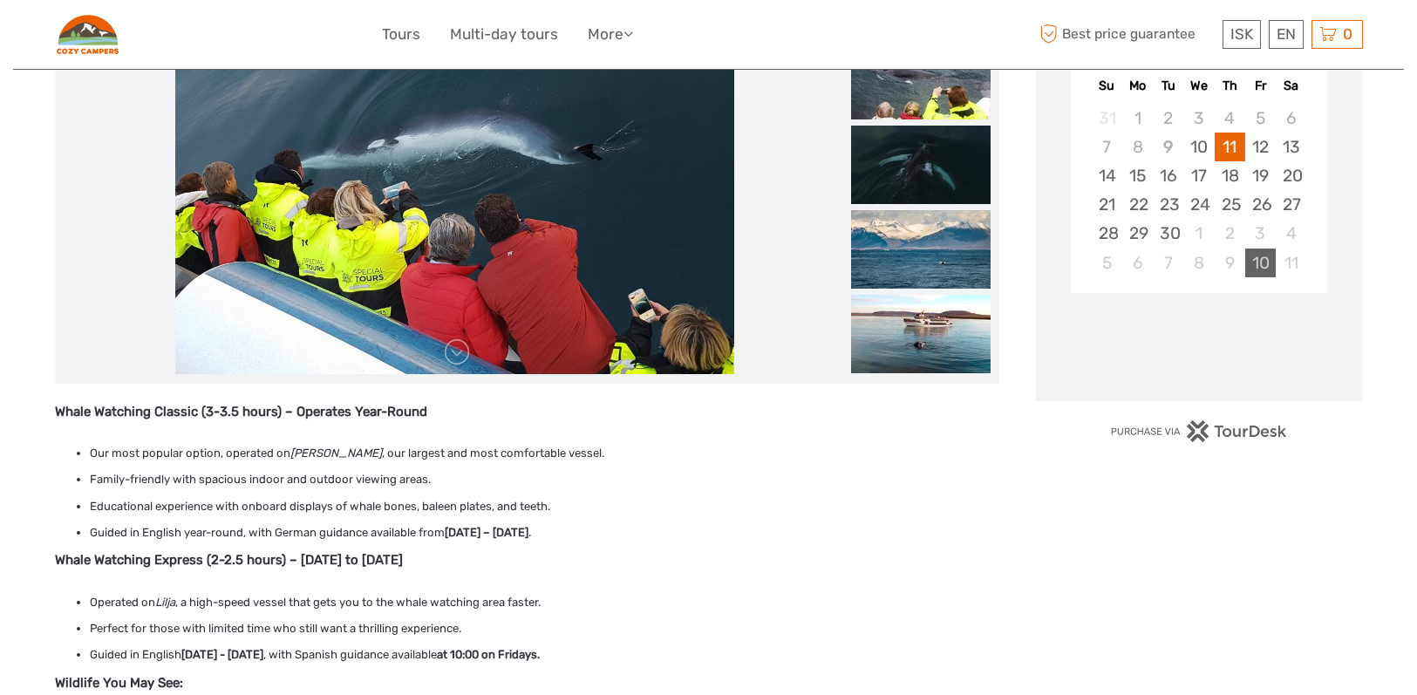
scroll to position [347, 0]
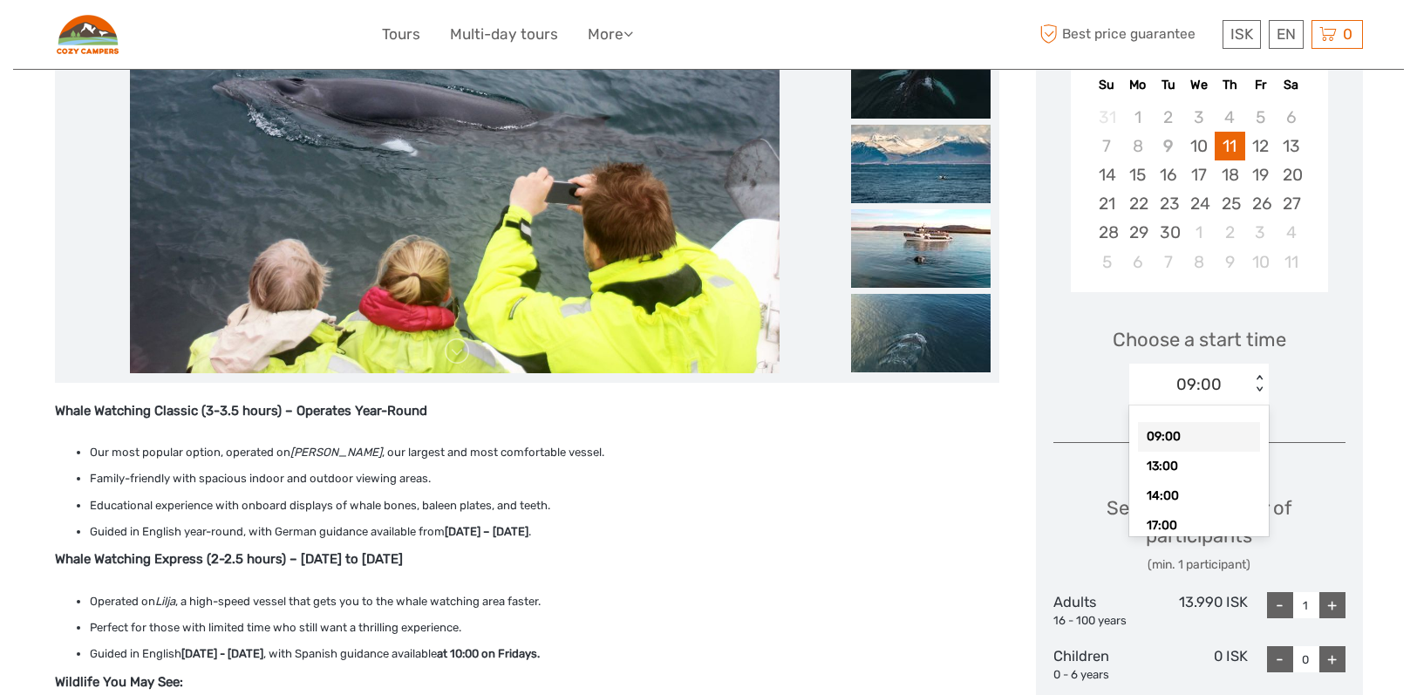
click at [1246, 380] on div "09:00" at bounding box center [1190, 385] width 121 height 26
click at [1270, 374] on div "Choose a start time option 09:00 selected, 1 of 4. 4 results available. Use Up …" at bounding box center [1200, 359] width 292 height 112
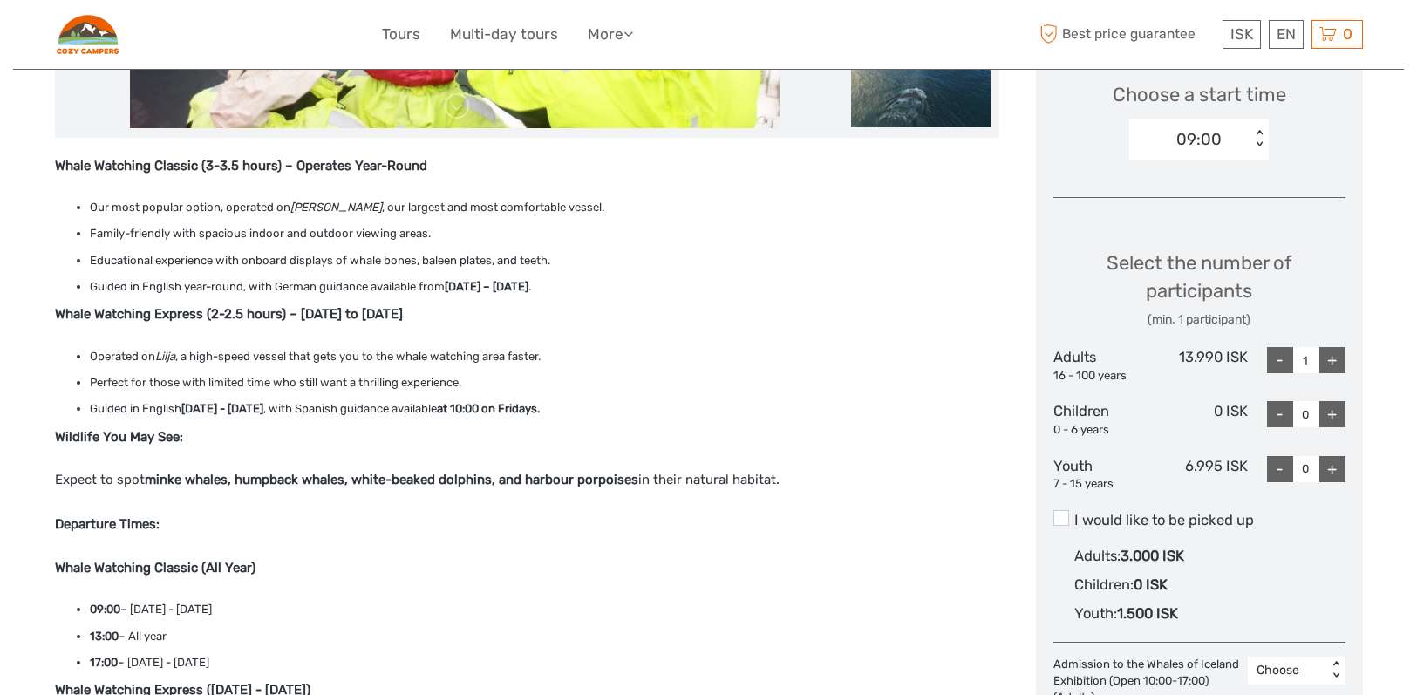
scroll to position [605, 0]
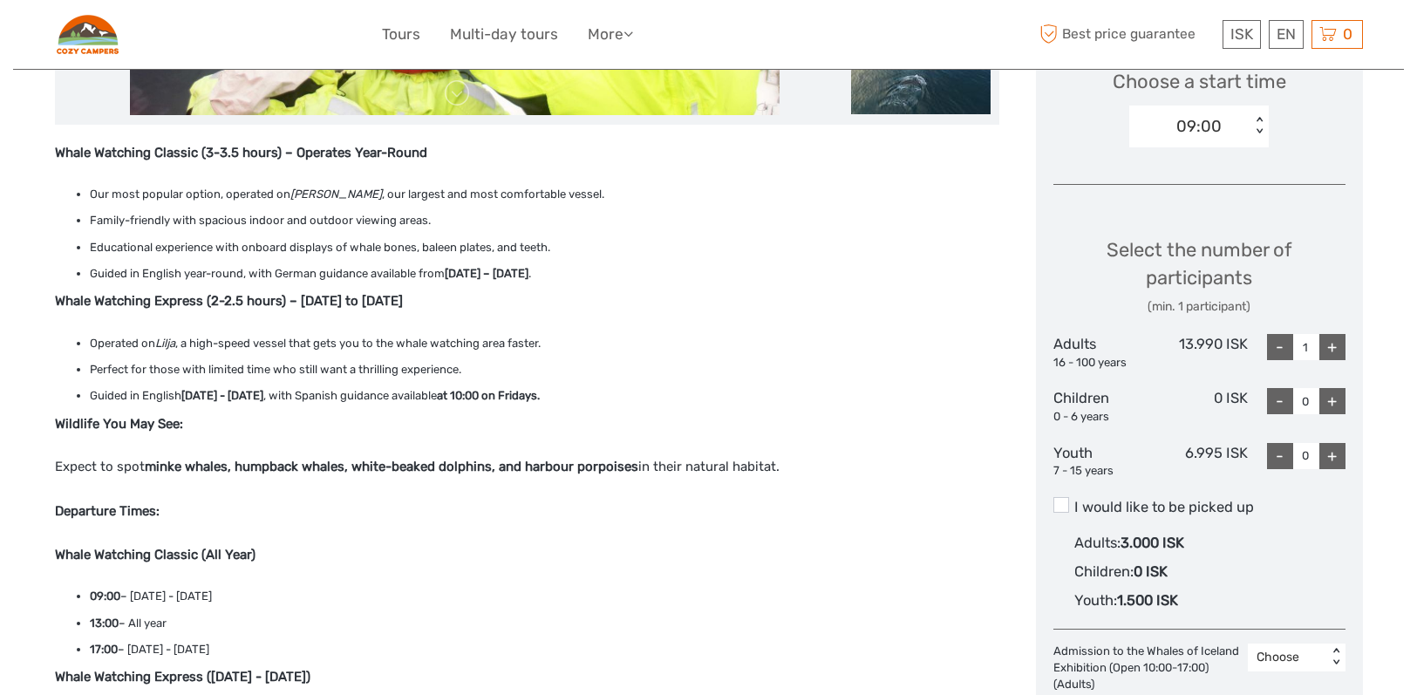
click at [1335, 342] on div "+" at bounding box center [1333, 347] width 26 height 26
type input "2"
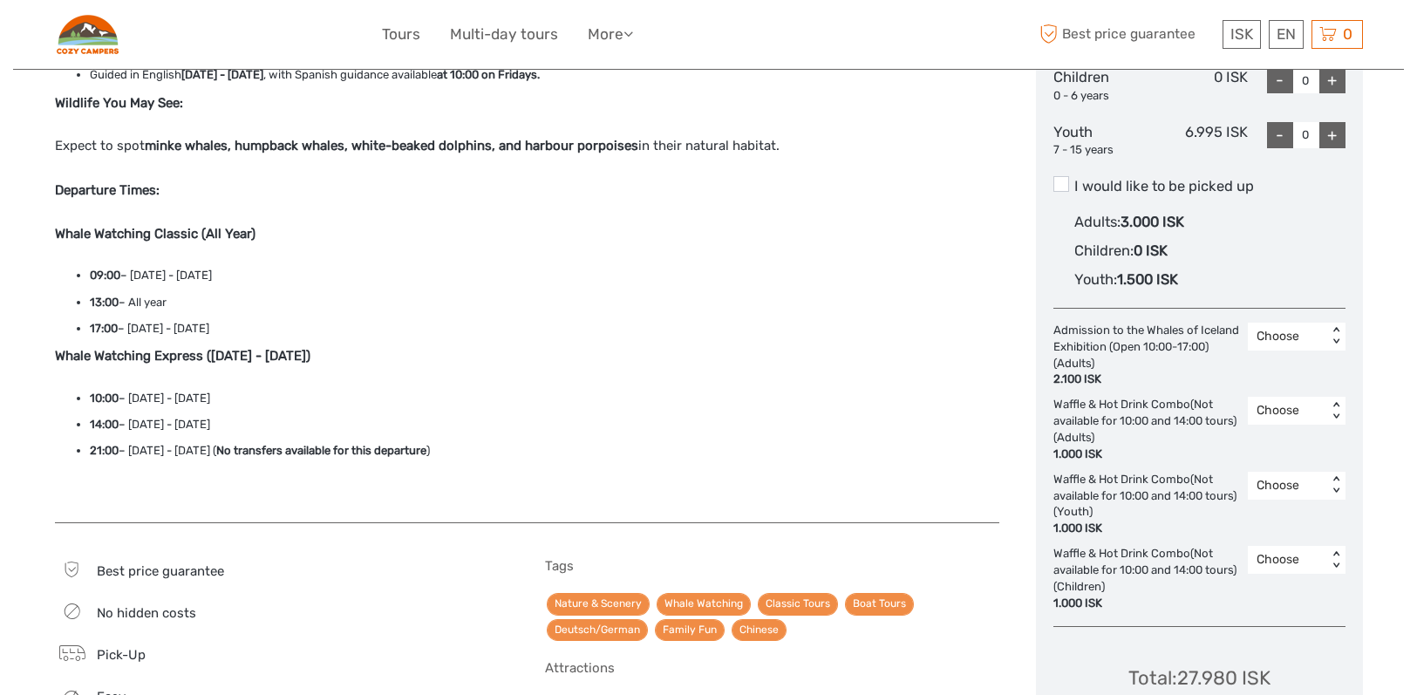
scroll to position [932, 0]
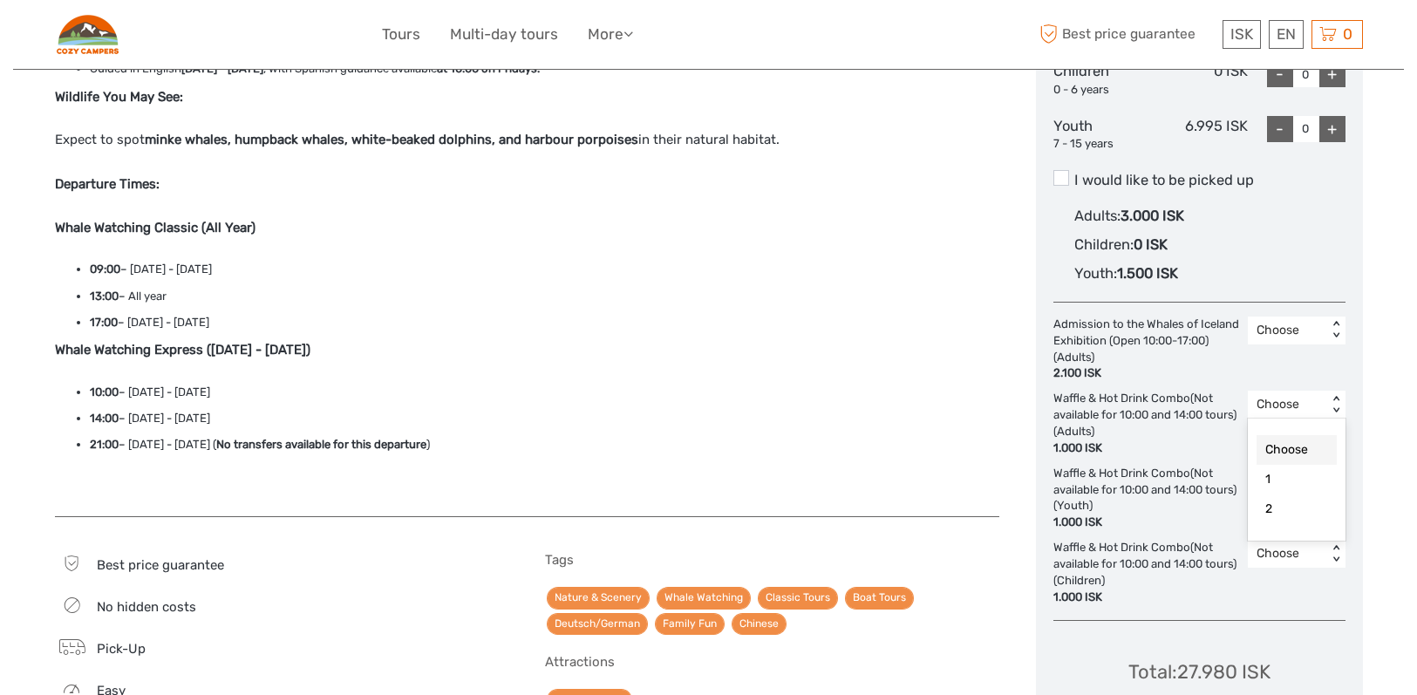
click at [1324, 402] on div "Choose" at bounding box center [1287, 404] width 79 height 21
click at [1278, 501] on div "2" at bounding box center [1297, 510] width 80 height 30
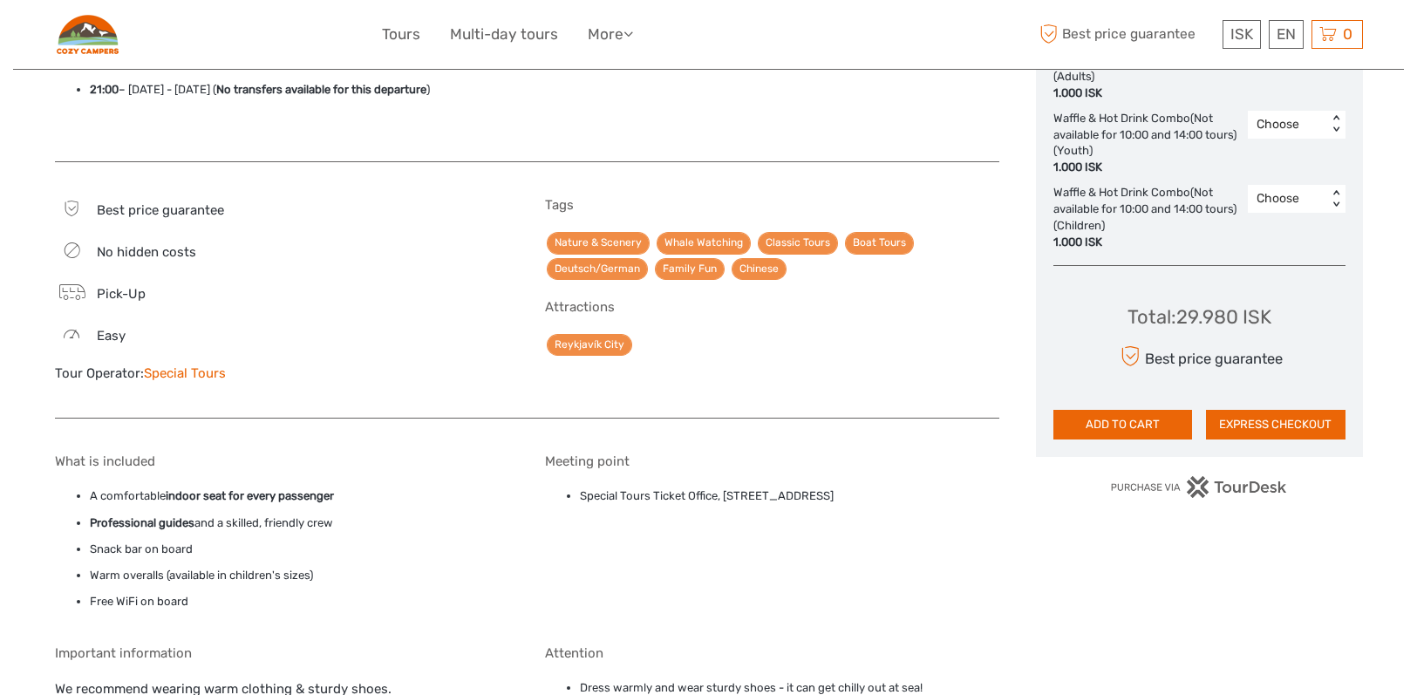
scroll to position [1344, 0]
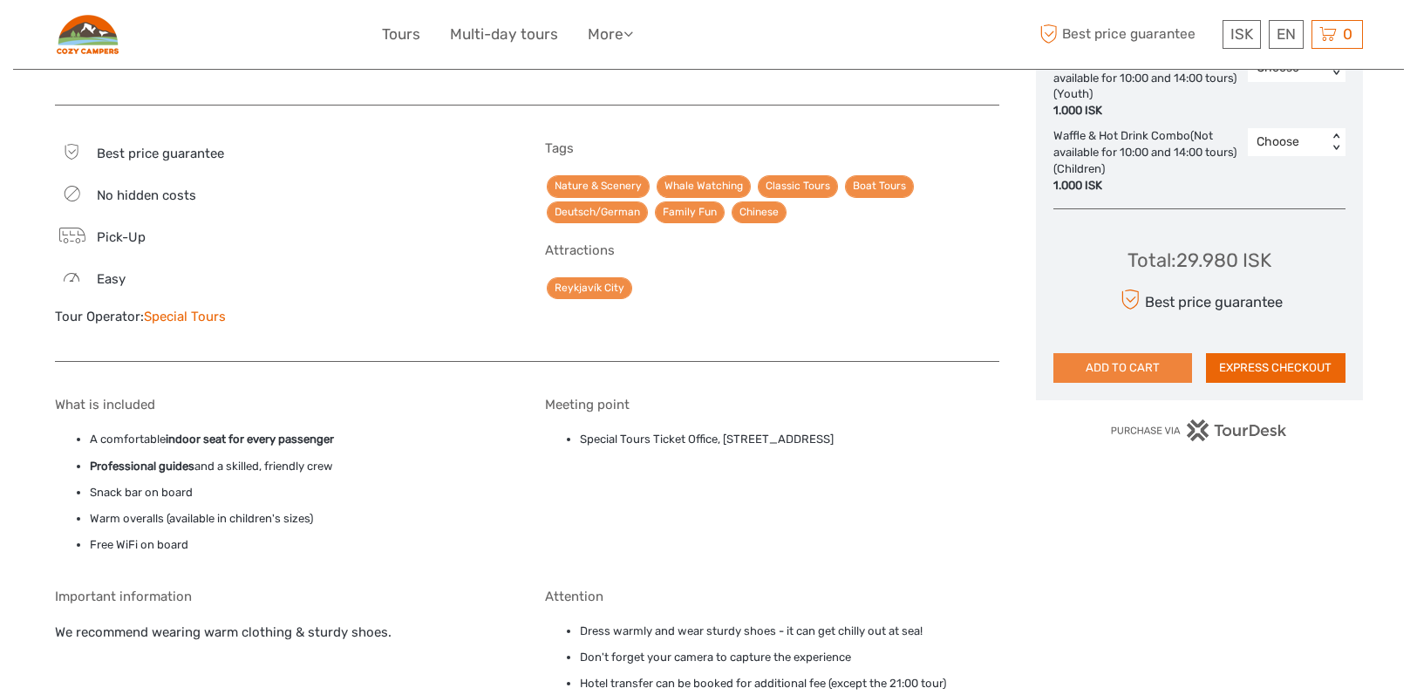
click at [1154, 353] on button "ADD TO CART" at bounding box center [1124, 368] width 140 height 30
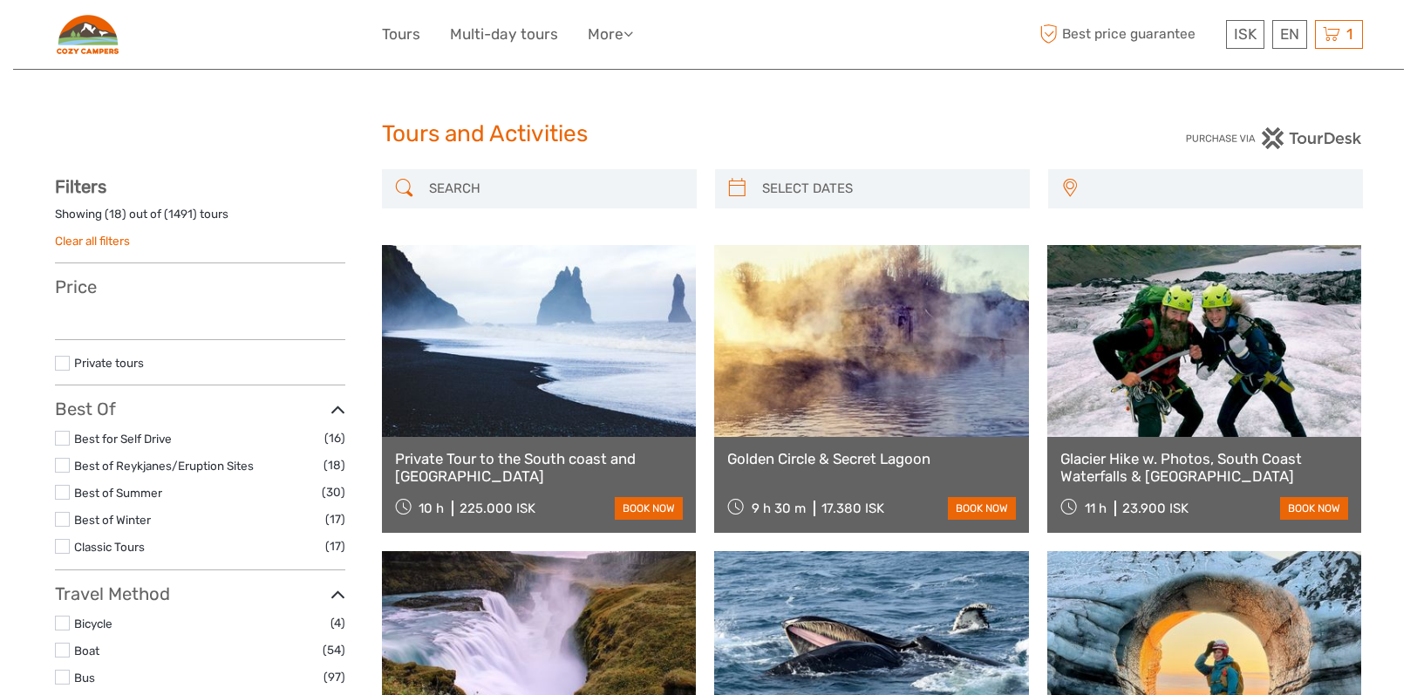
select select
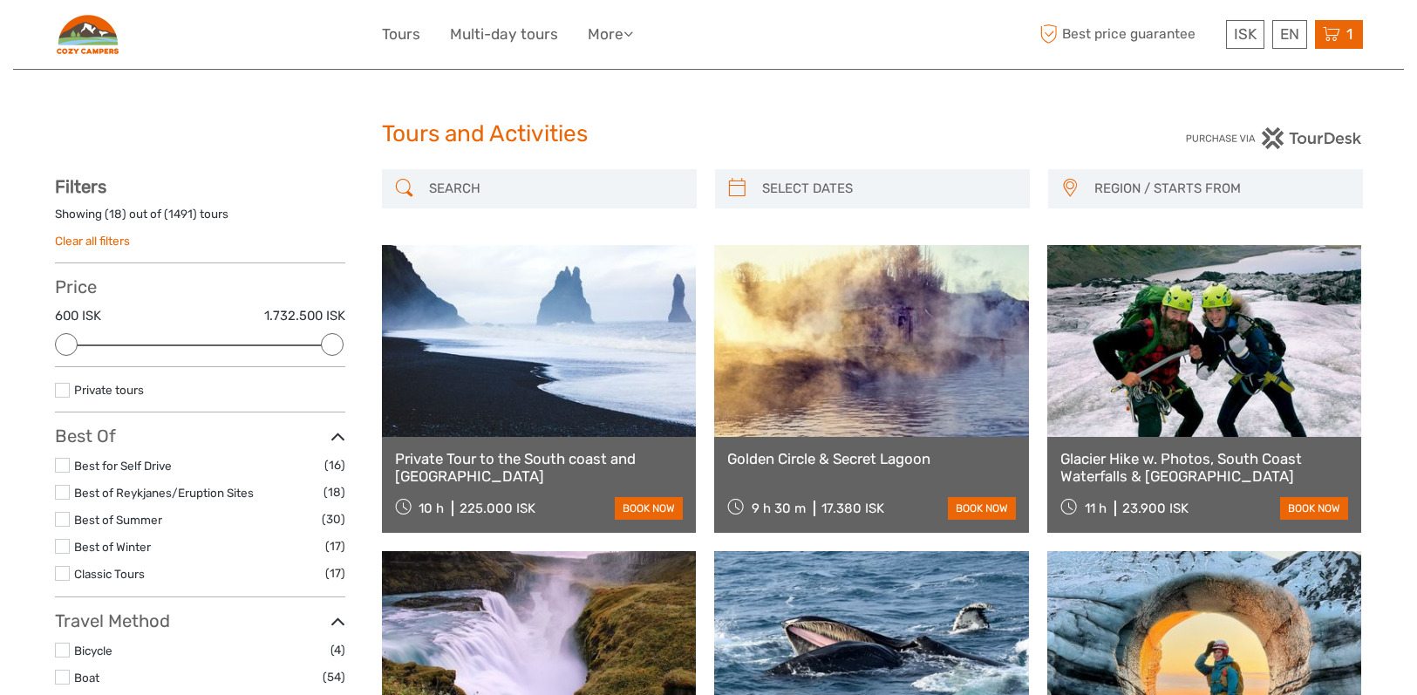
click at [1346, 31] on span "1" at bounding box center [1349, 33] width 11 height 17
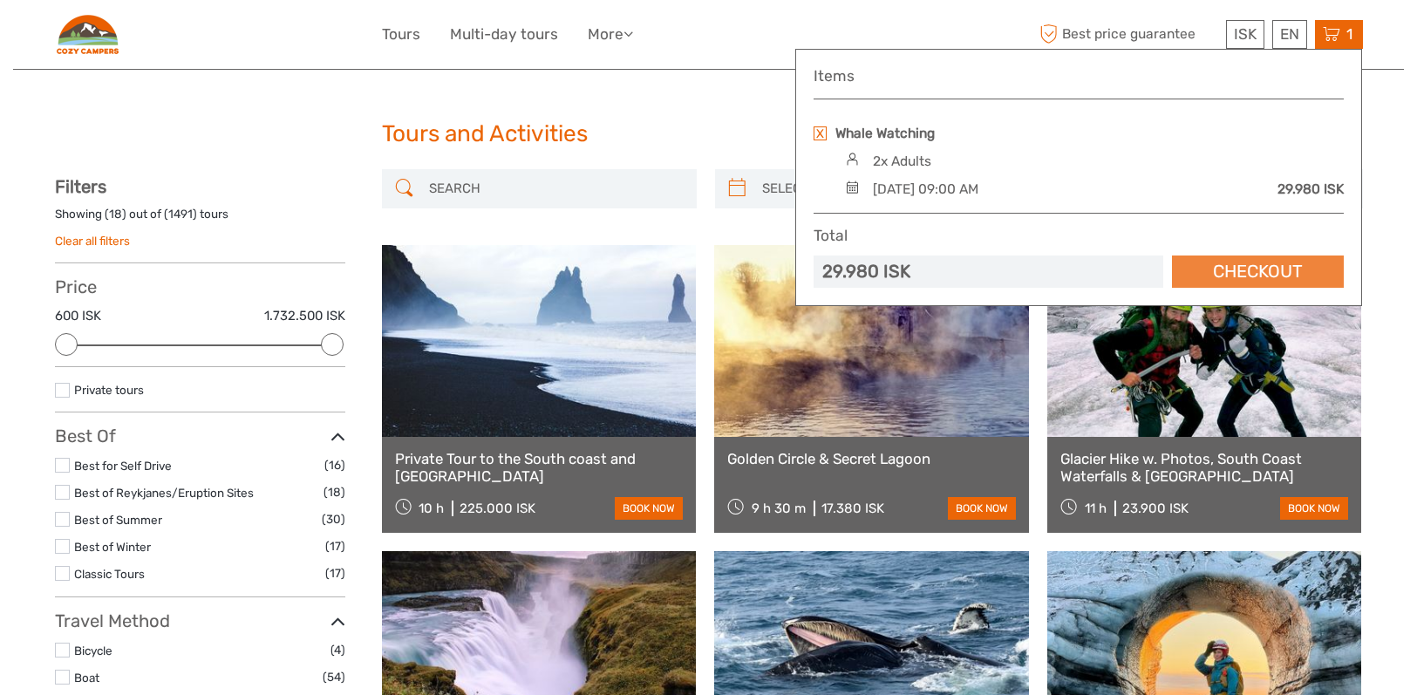
click at [1194, 274] on link "Checkout" at bounding box center [1258, 272] width 172 height 32
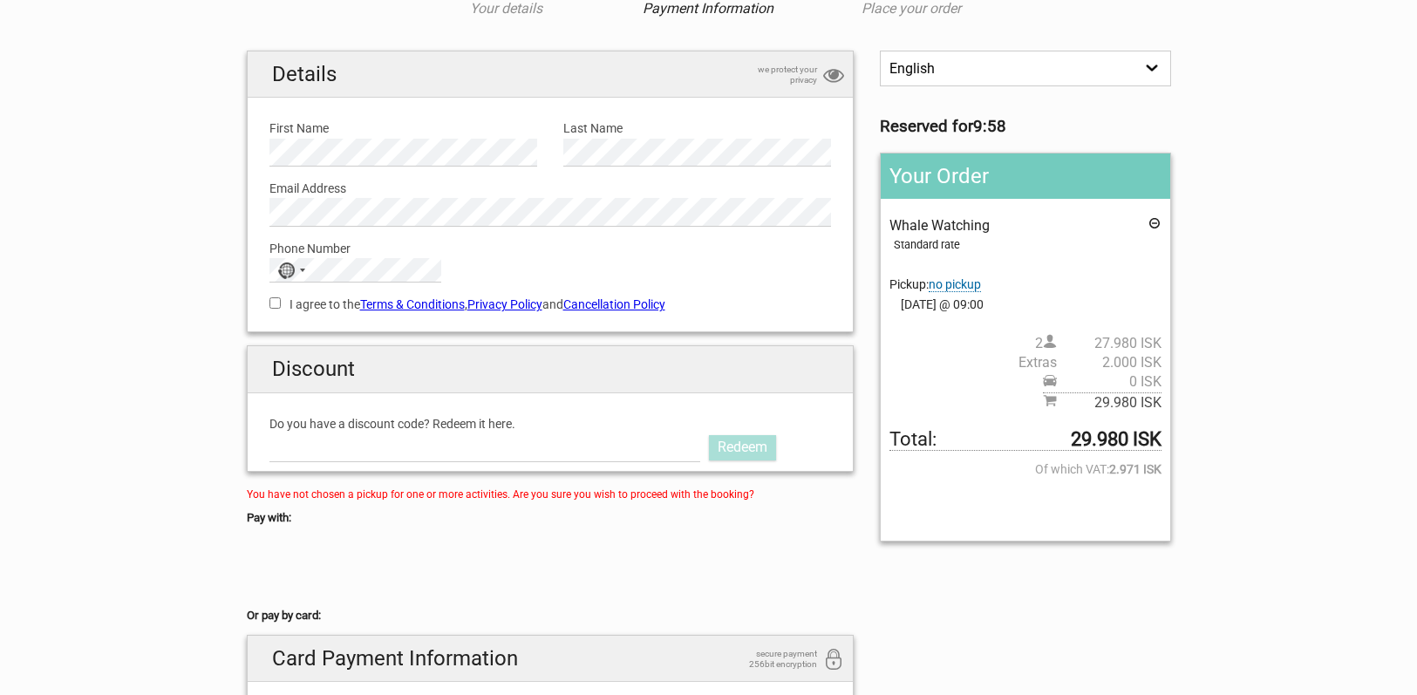
scroll to position [104, 0]
click at [354, 448] on input "Do you have a discount code? Redeem it here." at bounding box center [486, 448] width 432 height 28
type input "CozyTime"
click at [750, 443] on link "Redeem" at bounding box center [742, 448] width 67 height 24
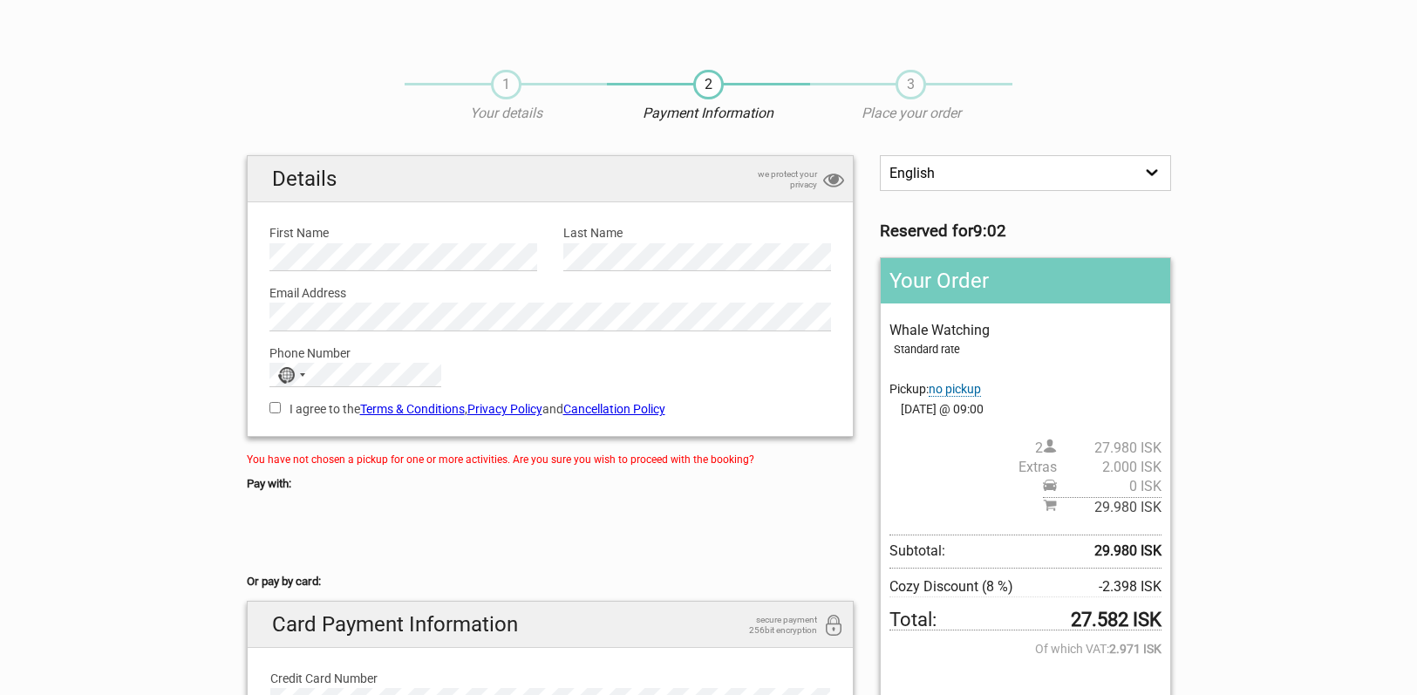
click at [130, 409] on section "1 Your details 2 Payment Information 3 Place your order English Español Deutsch…" at bounding box center [708, 502] width 1417 height 900
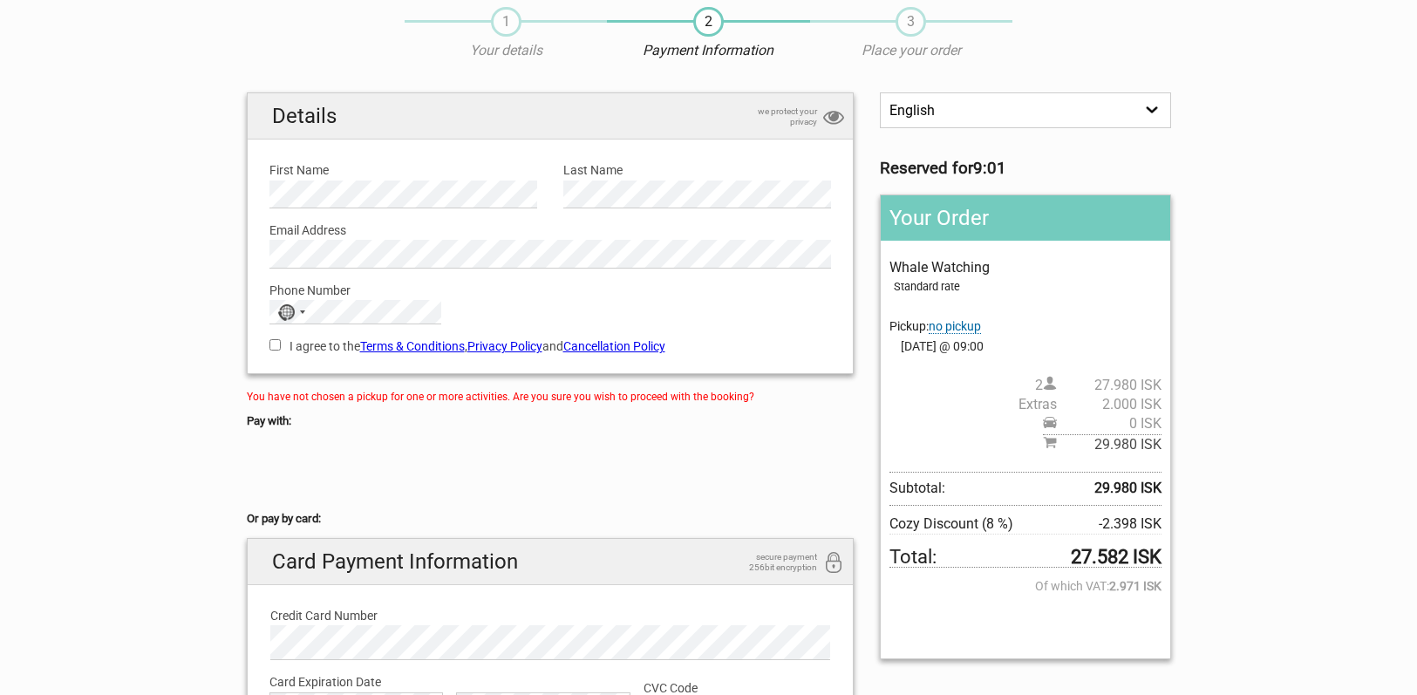
scroll to position [64, 0]
